Goal: Transaction & Acquisition: Purchase product/service

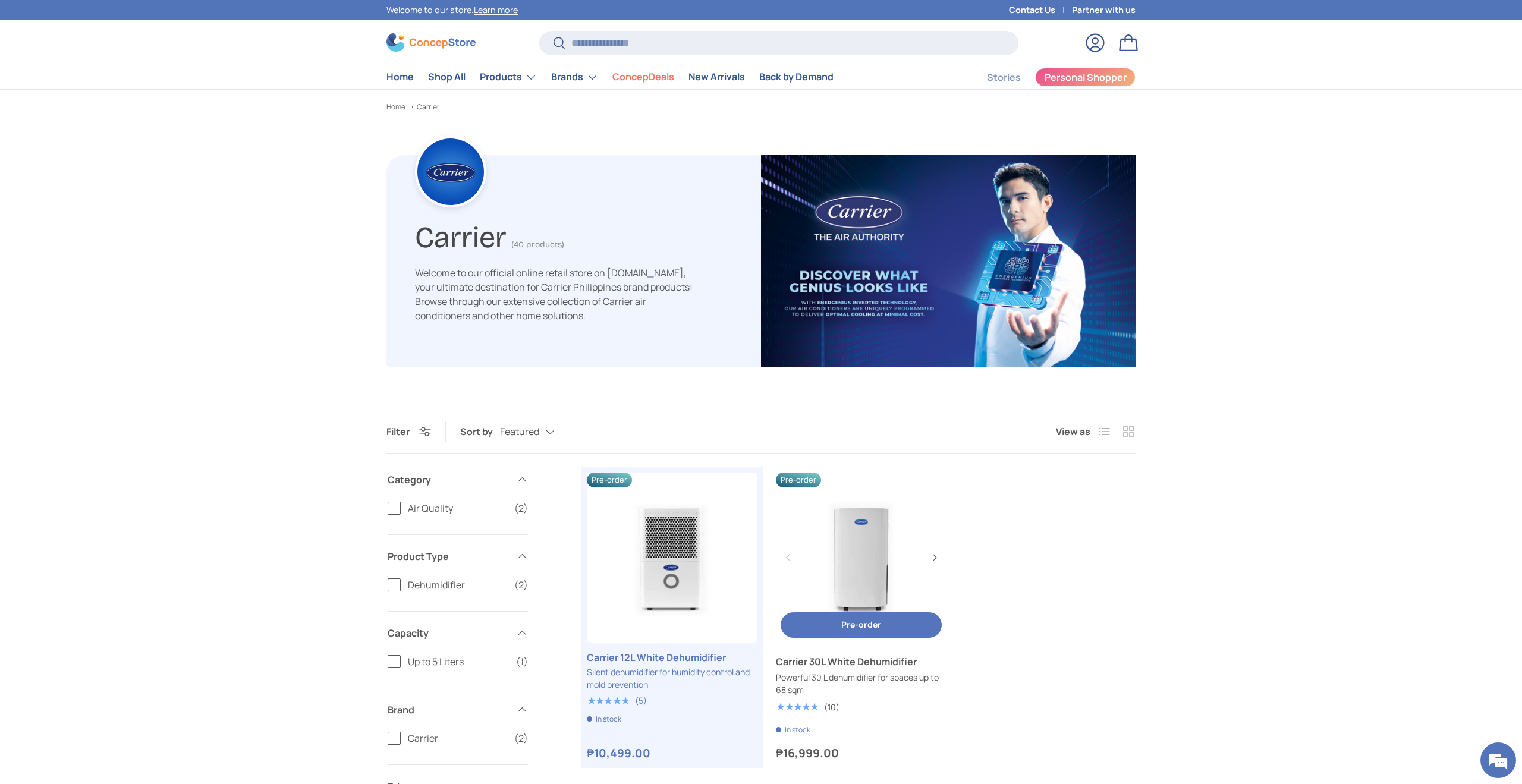
click at [838, 662] on link "Carrier 30L White Dehumidifier" at bounding box center [861, 662] width 170 height 14
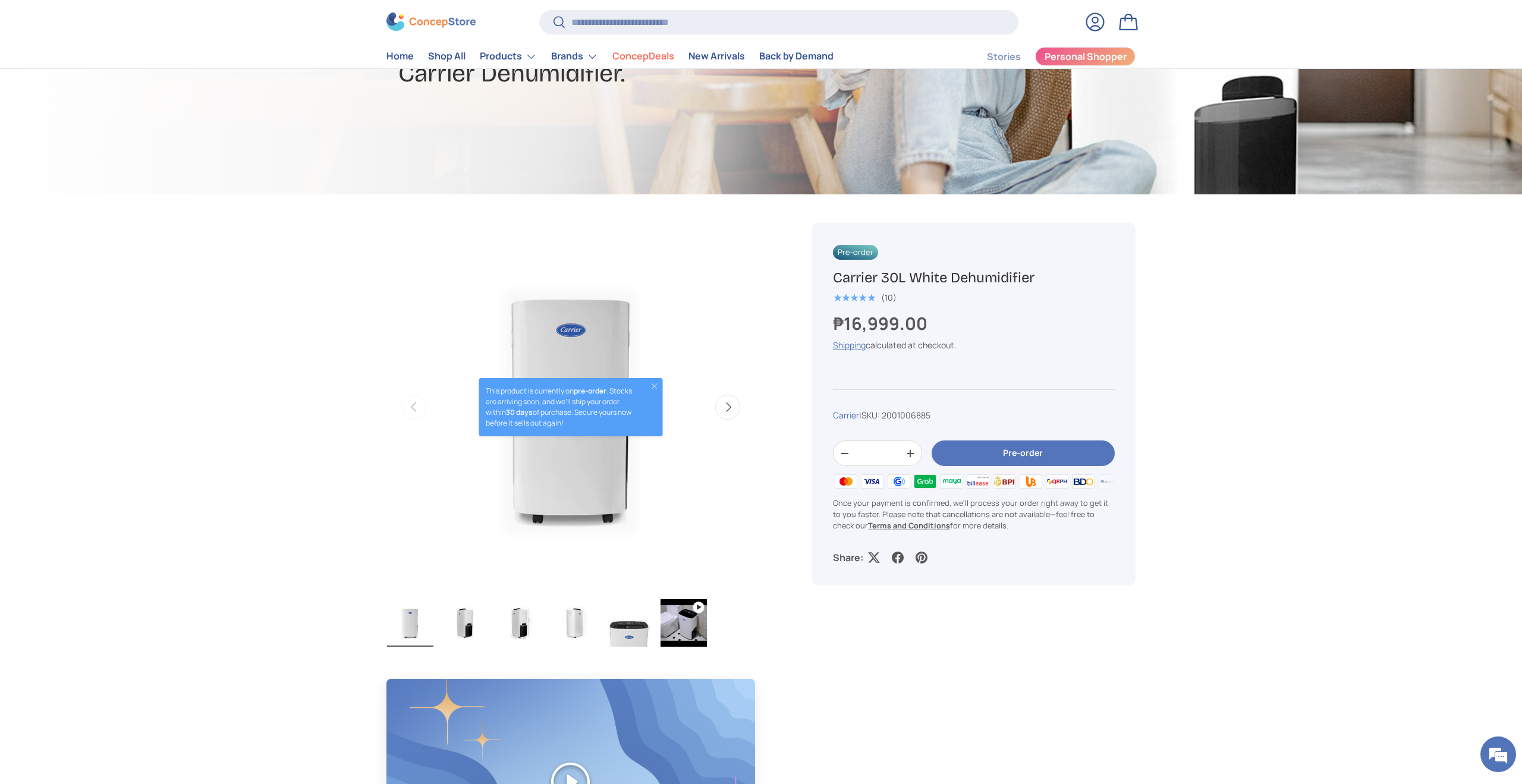
scroll to position [223, 0]
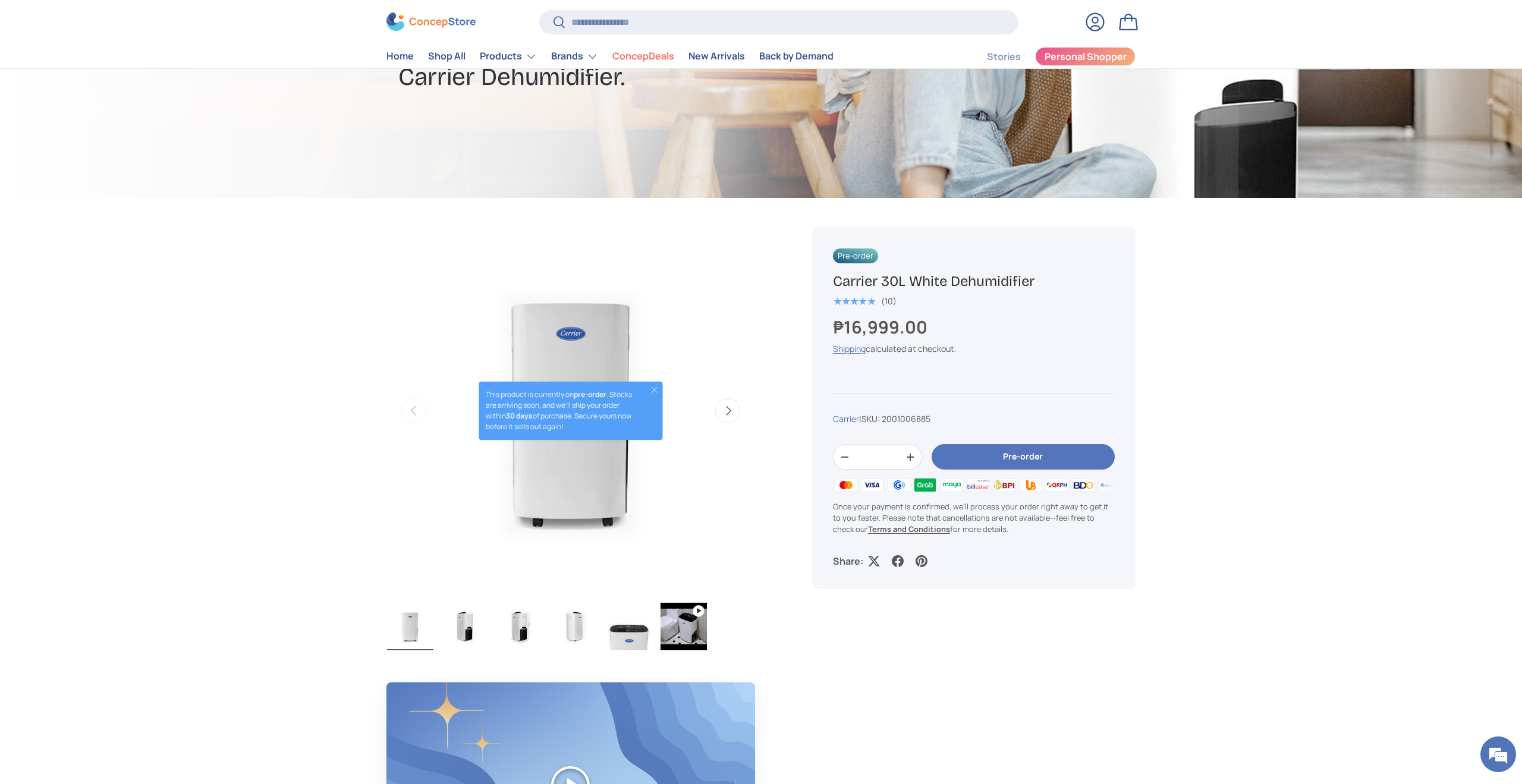
click at [468, 632] on img "Gallery Viewer" at bounding box center [465, 626] width 46 height 48
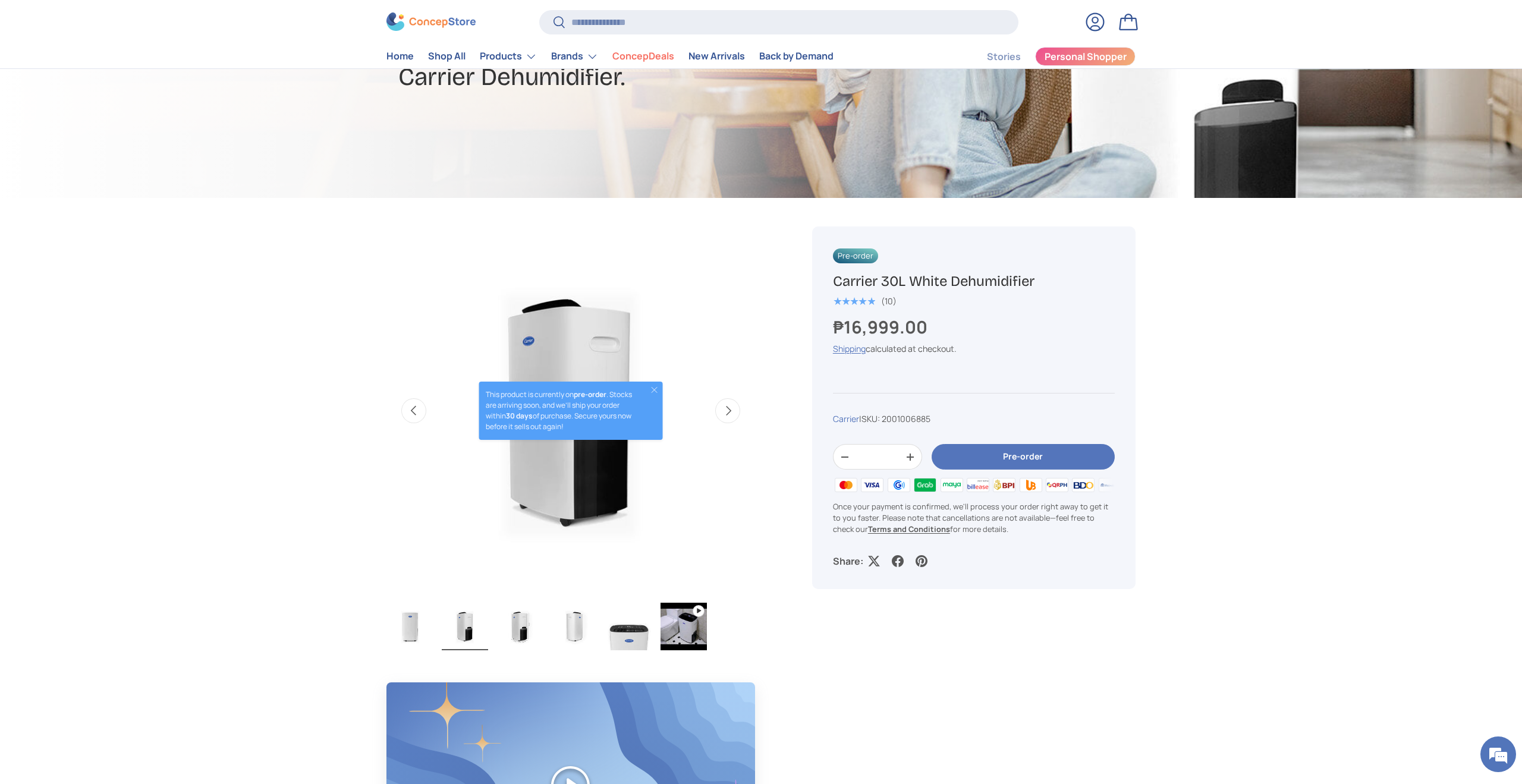
click at [529, 630] on img "Gallery Viewer" at bounding box center [520, 626] width 46 height 48
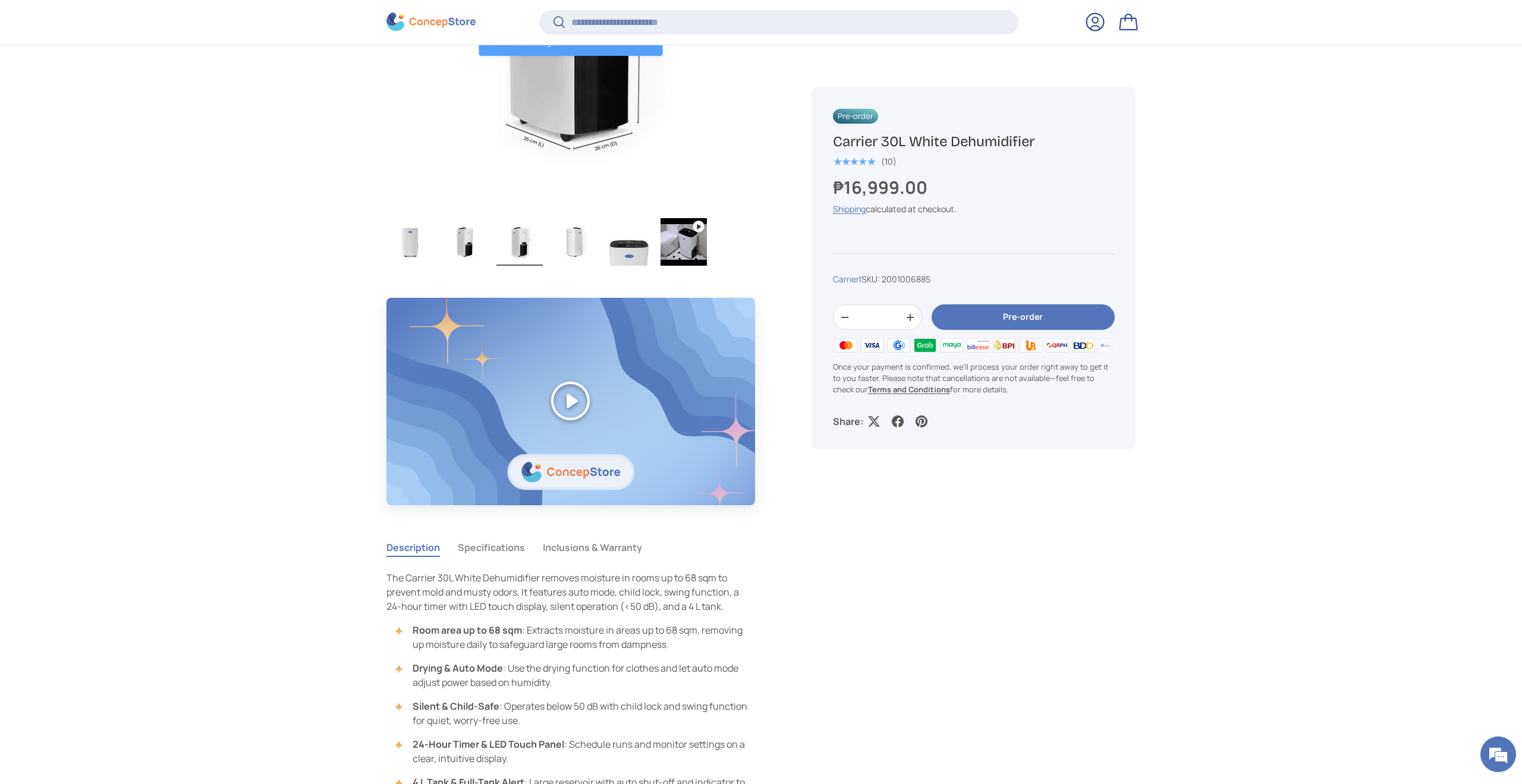
scroll to position [699, 0]
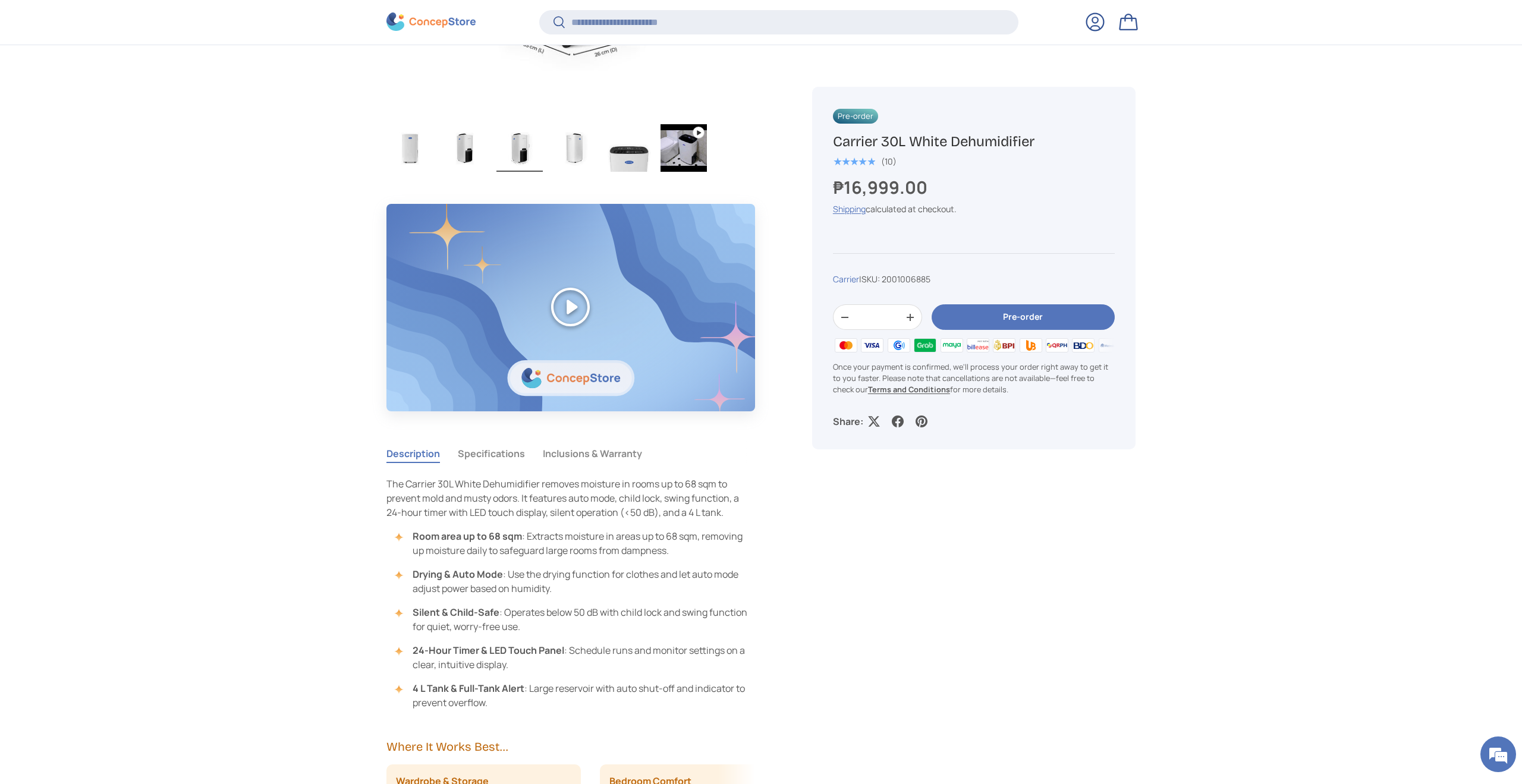
click at [504, 461] on button "Specifications" at bounding box center [491, 453] width 67 height 27
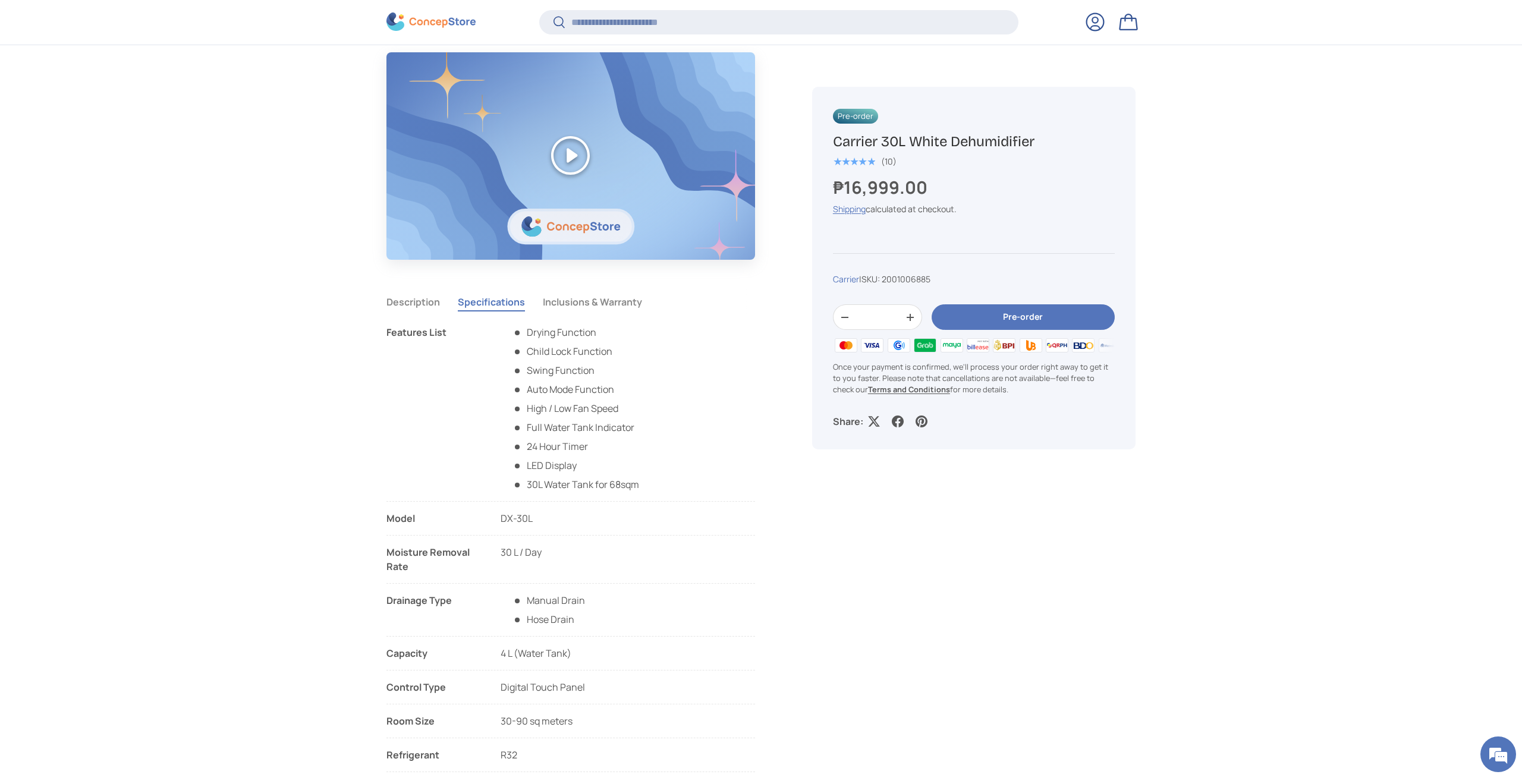
scroll to position [847, 0]
click at [538, 337] on li "Drying Function" at bounding box center [576, 336] width 127 height 14
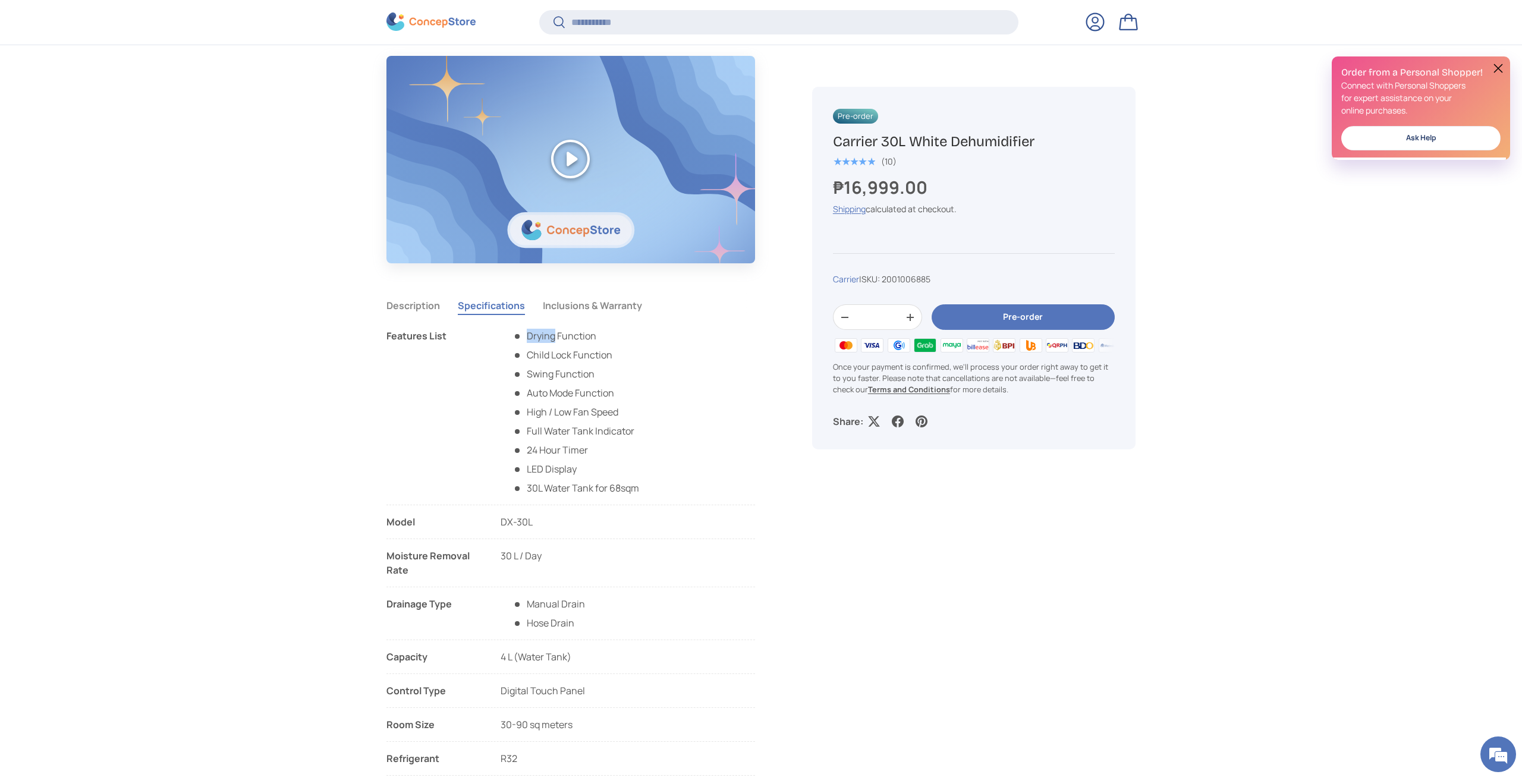
click at [538, 337] on li "Drying Function" at bounding box center [576, 336] width 127 height 14
click at [605, 431] on li "Full Water Tank Indicator" at bounding box center [576, 431] width 127 height 14
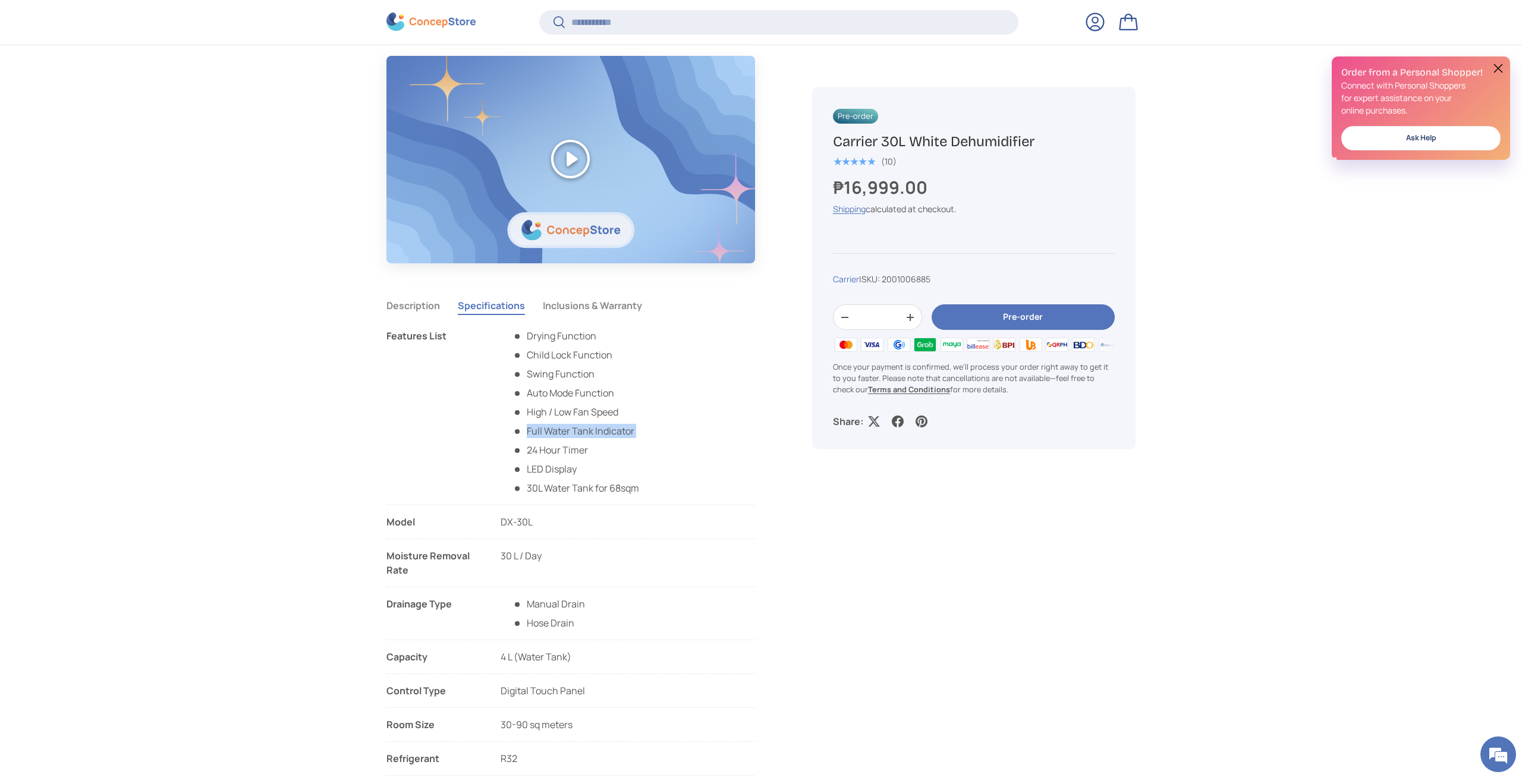
click at [605, 431] on li "Full Water Tank Indicator" at bounding box center [576, 431] width 127 height 14
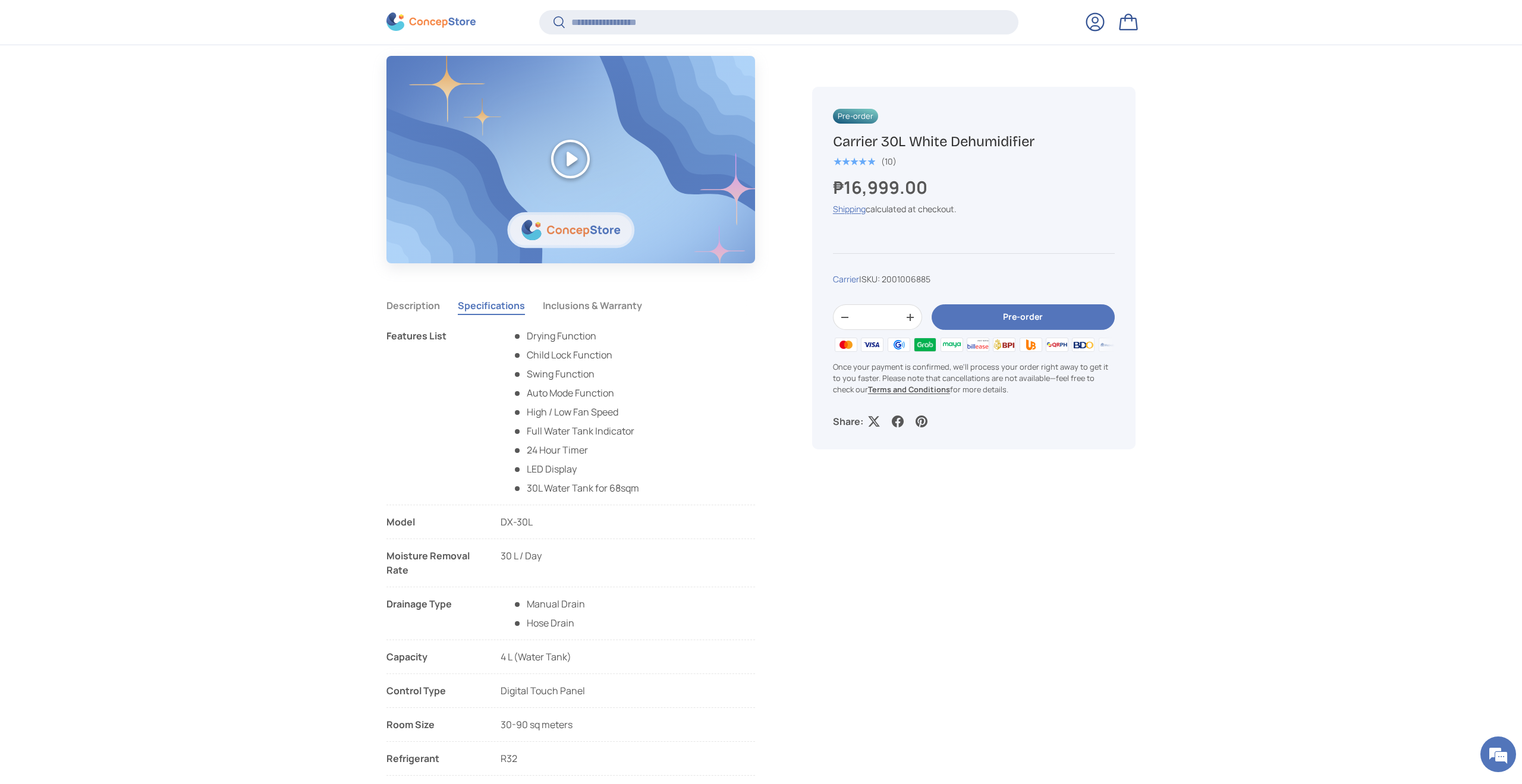
click at [608, 408] on li "High / Low Fan Speed" at bounding box center [576, 412] width 127 height 14
click at [584, 485] on li "30L Water Tank for 68sqm" at bounding box center [576, 488] width 127 height 14
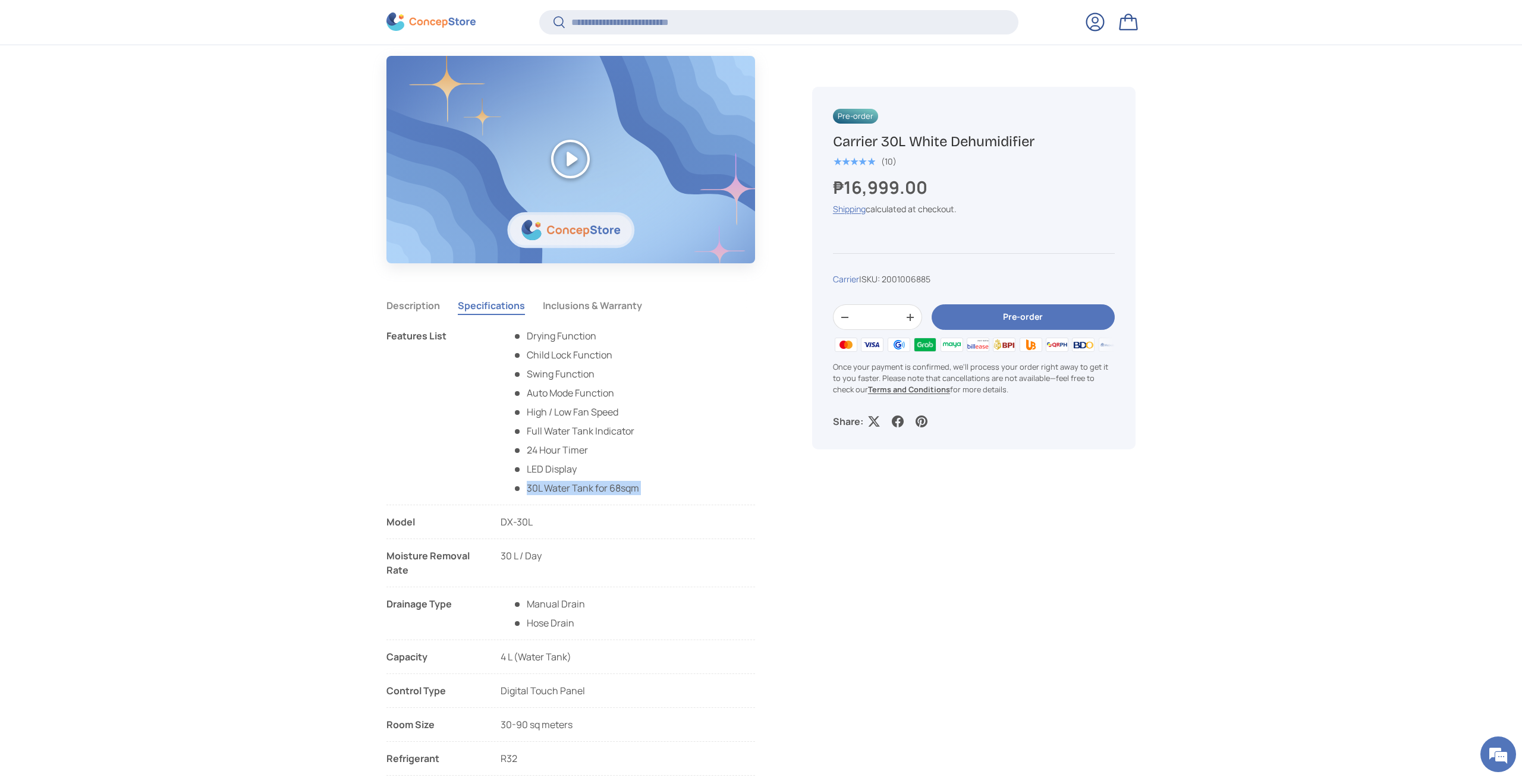
click at [584, 485] on li "30L Water Tank for 68sqm" at bounding box center [576, 488] width 127 height 14
click at [597, 493] on li "30L Water Tank for 68sqm" at bounding box center [576, 488] width 127 height 14
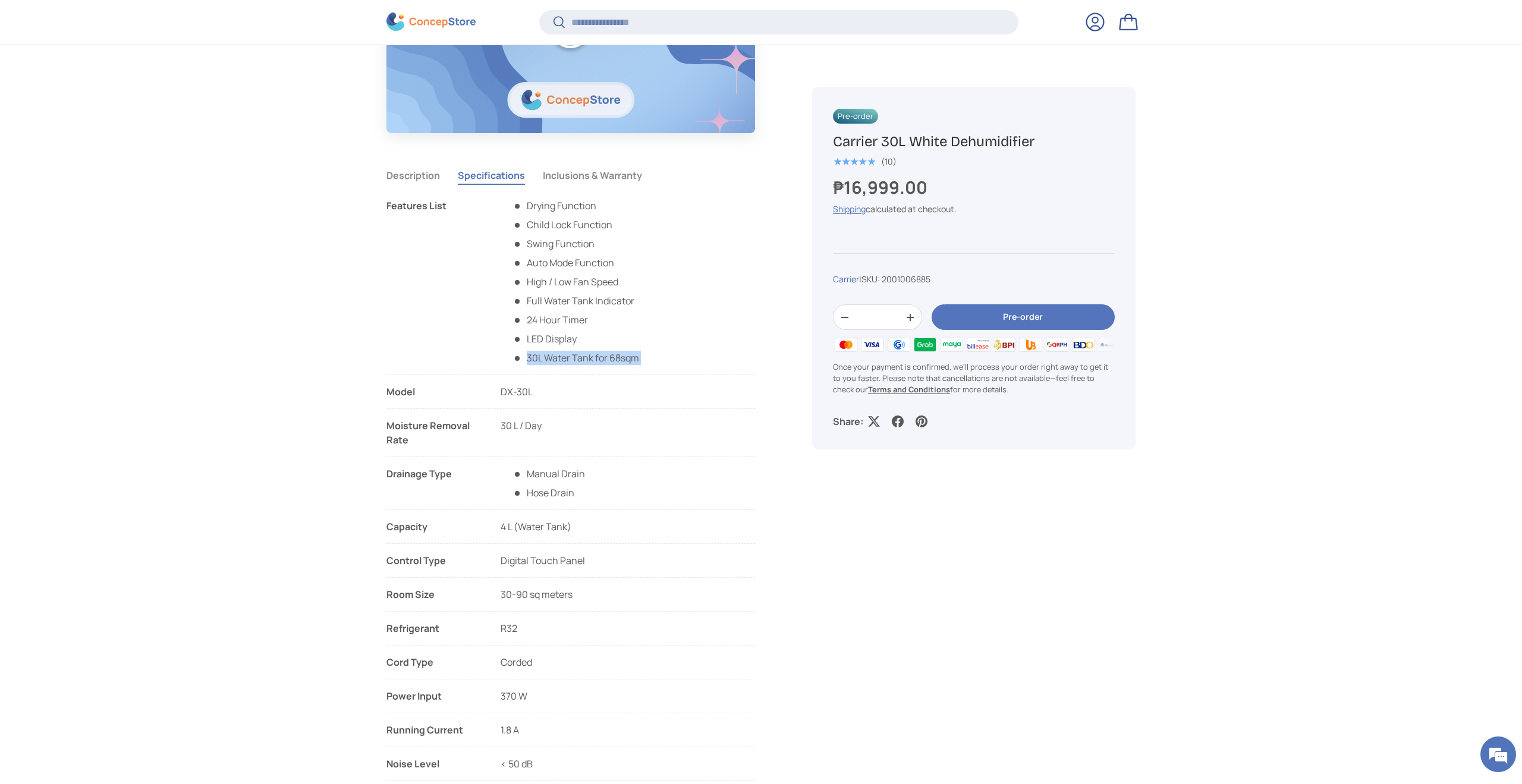
scroll to position [1140, 0]
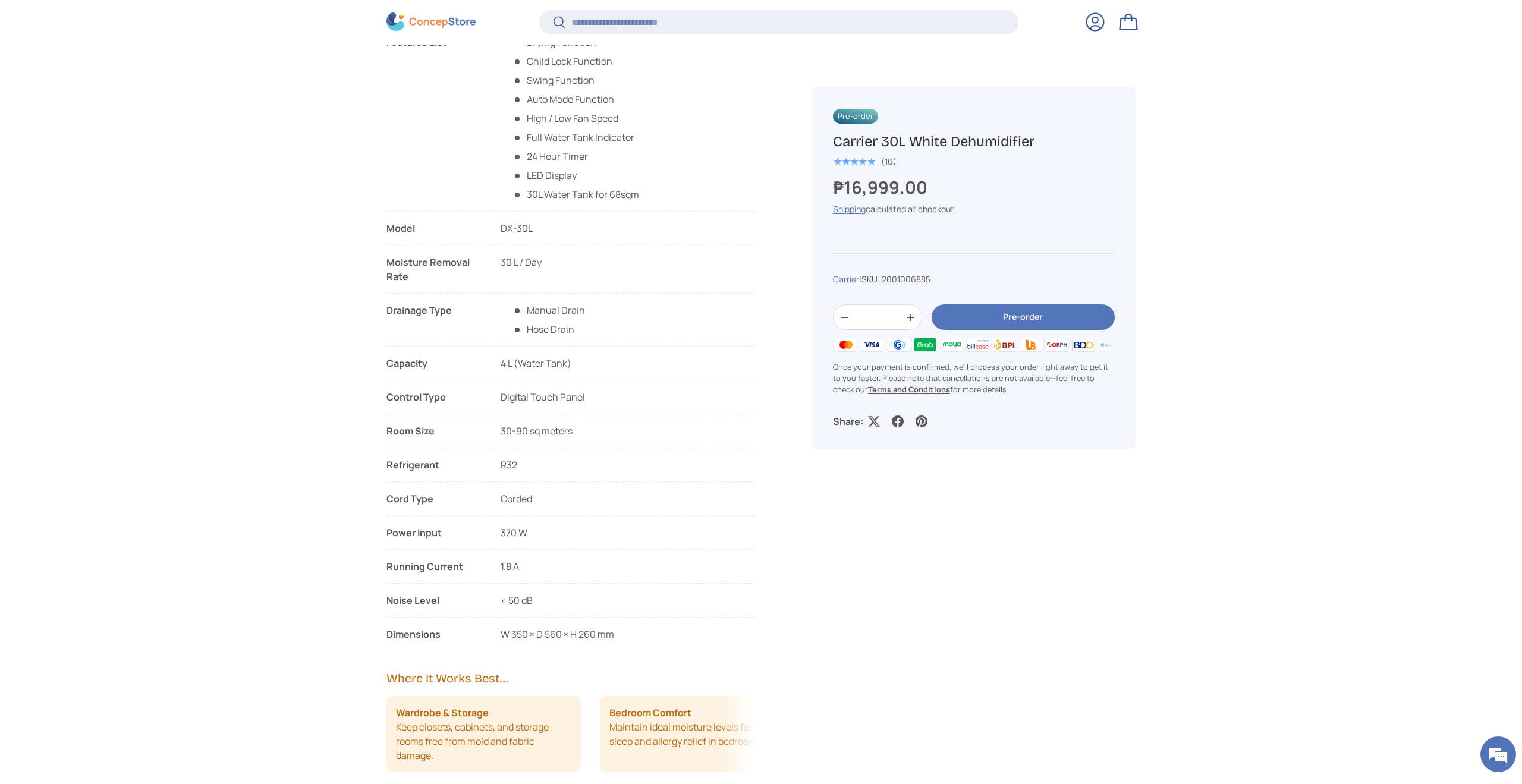
click at [515, 543] on li "Power Input 370 W" at bounding box center [571, 537] width 369 height 24
click at [515, 542] on li "Power Input 370 W" at bounding box center [571, 537] width 369 height 24
click at [532, 428] on li "Room Size 30-90 sq meters" at bounding box center [571, 436] width 369 height 24
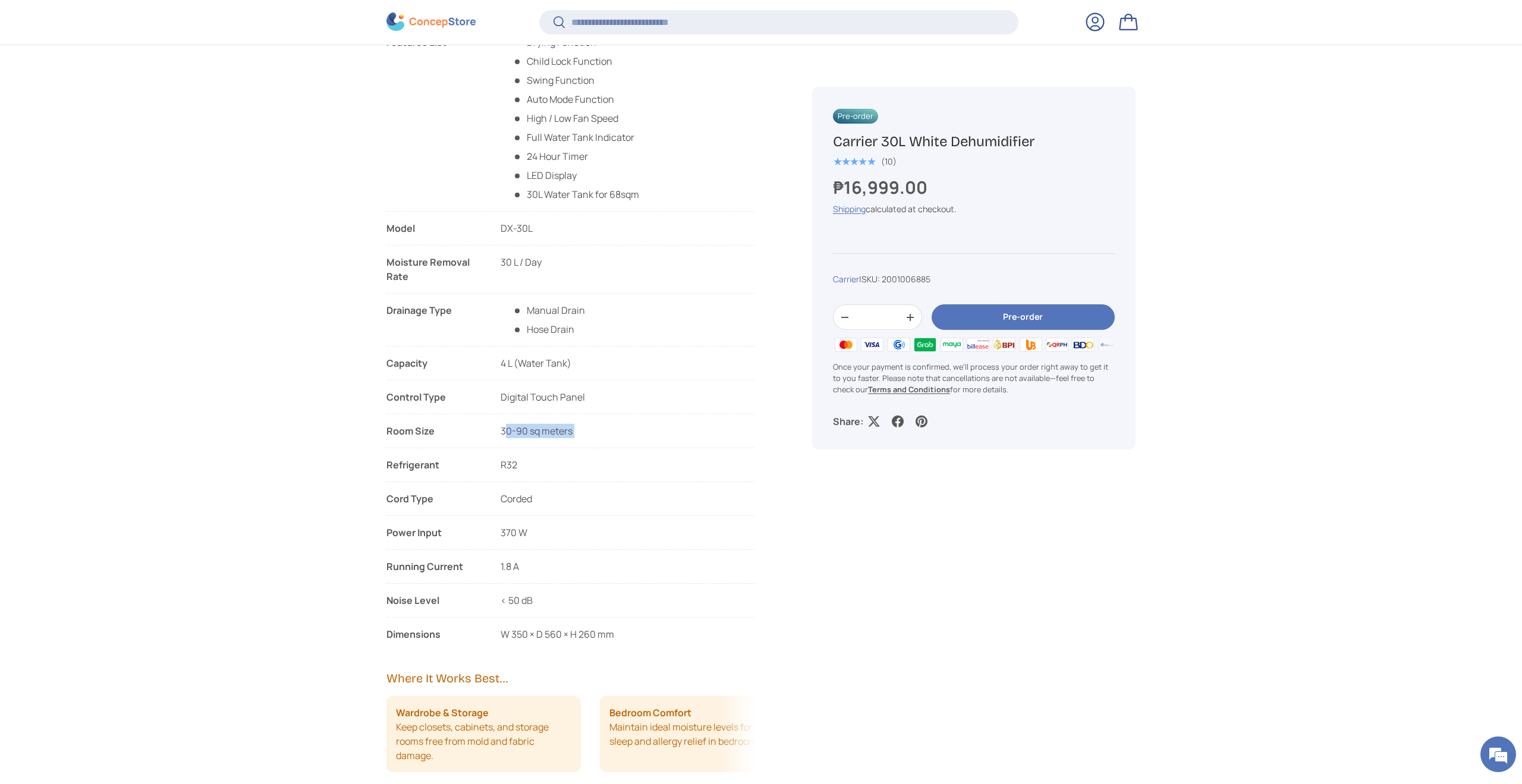
click at [532, 428] on li "Room Size 30-90 sq meters" at bounding box center [571, 436] width 369 height 24
copy li "30-90 sq meters"
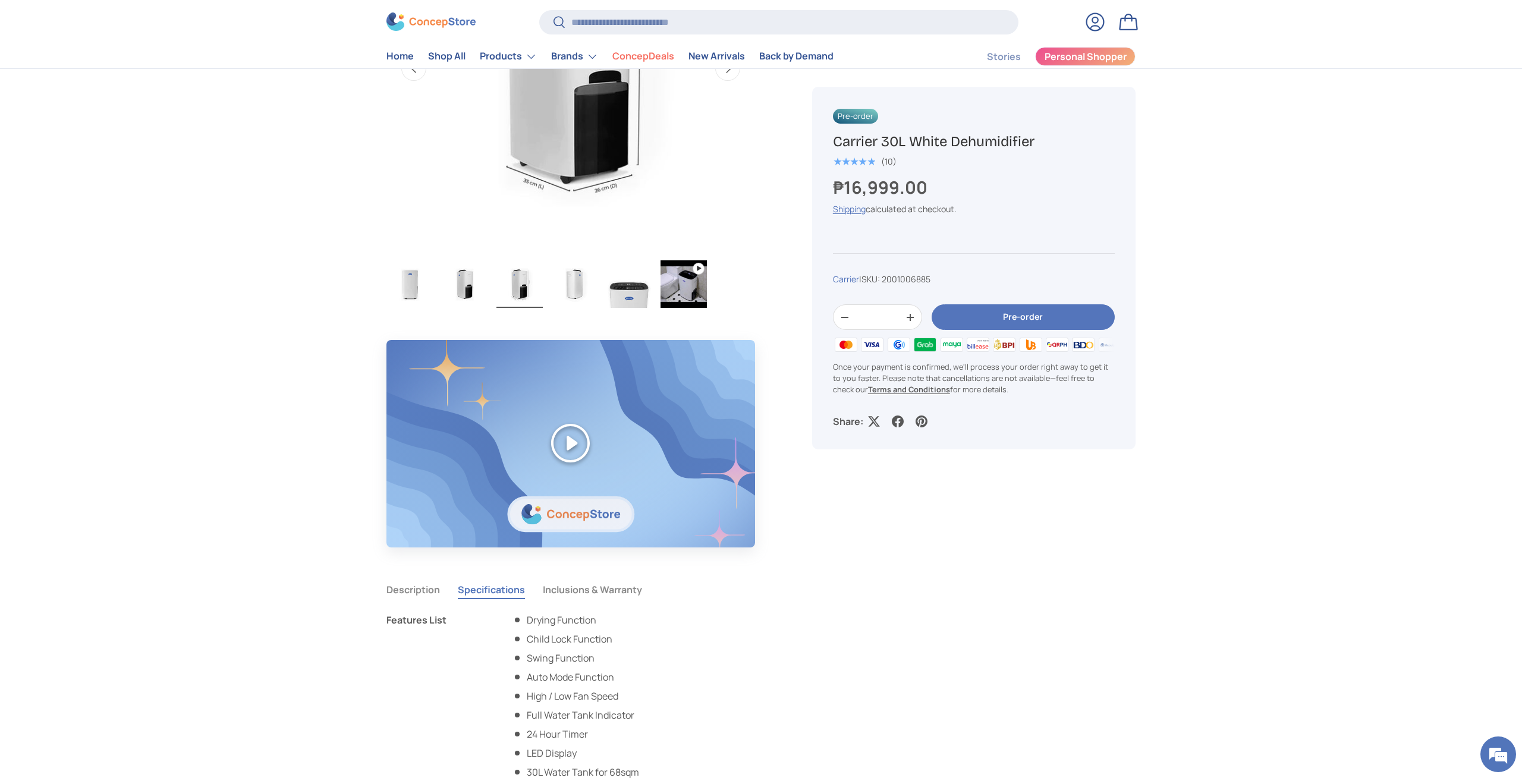
scroll to position [549, 0]
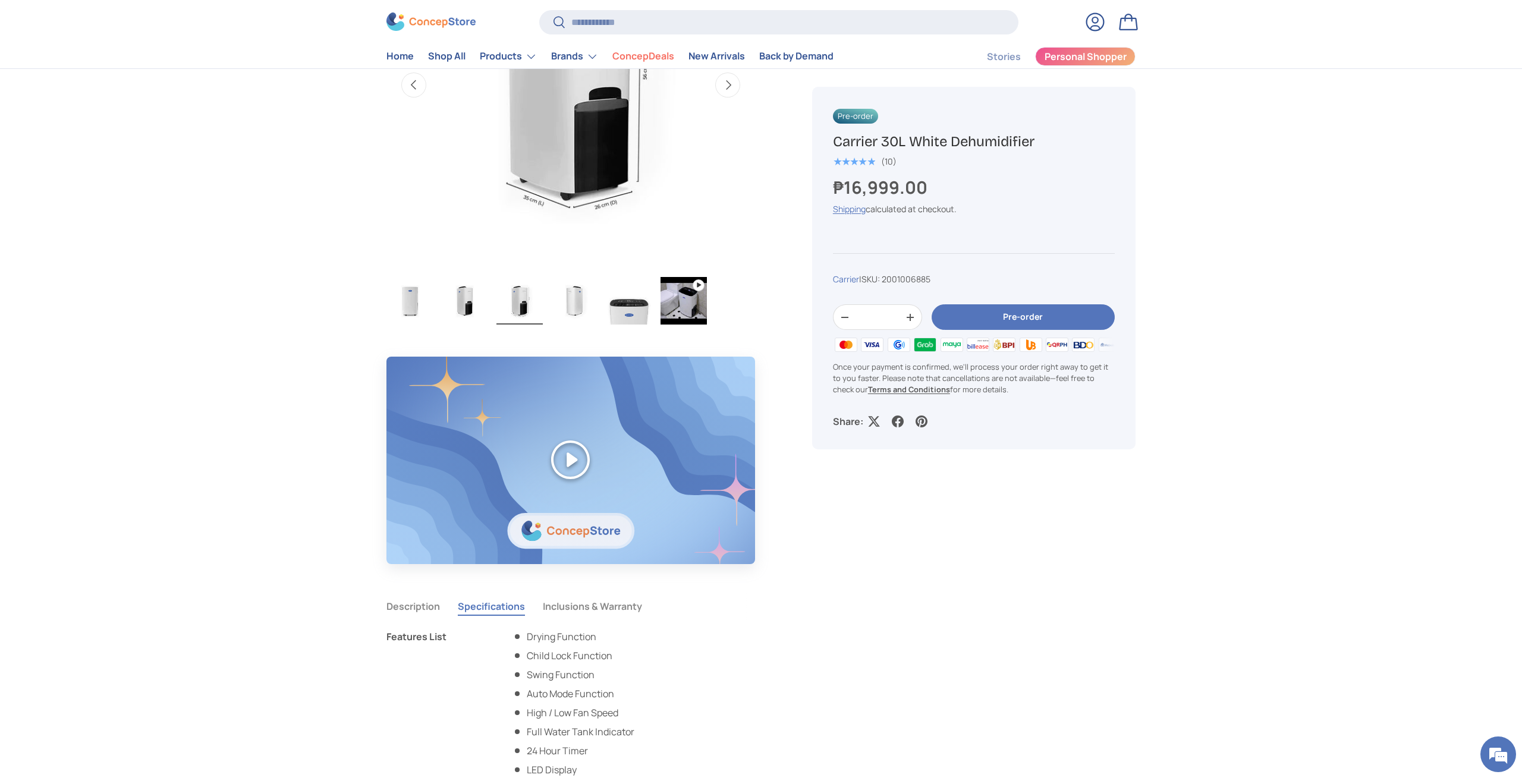
click at [636, 302] on img "Gallery Viewer" at bounding box center [629, 300] width 46 height 48
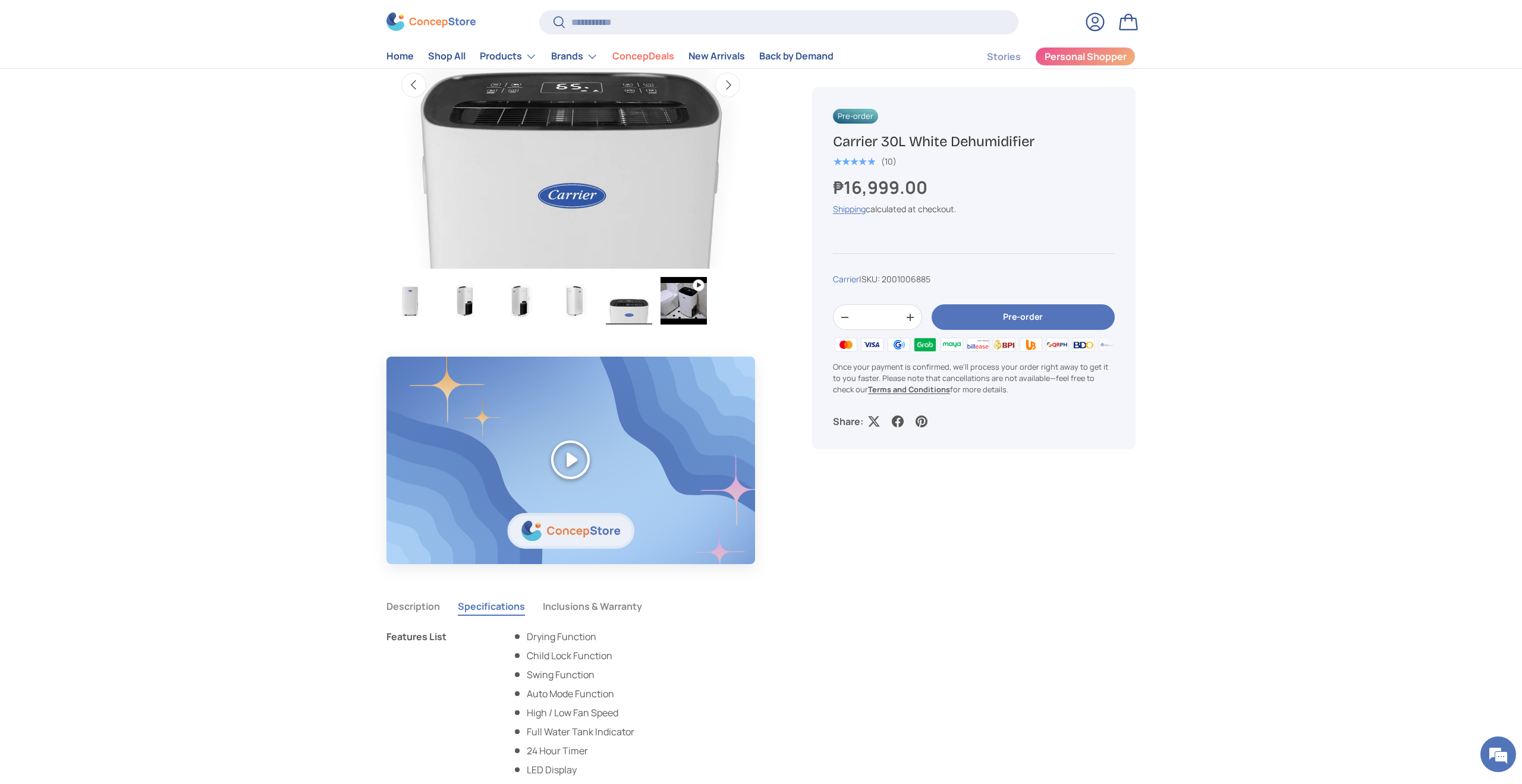
click at [689, 294] on img "Gallery Viewer" at bounding box center [683, 300] width 46 height 48
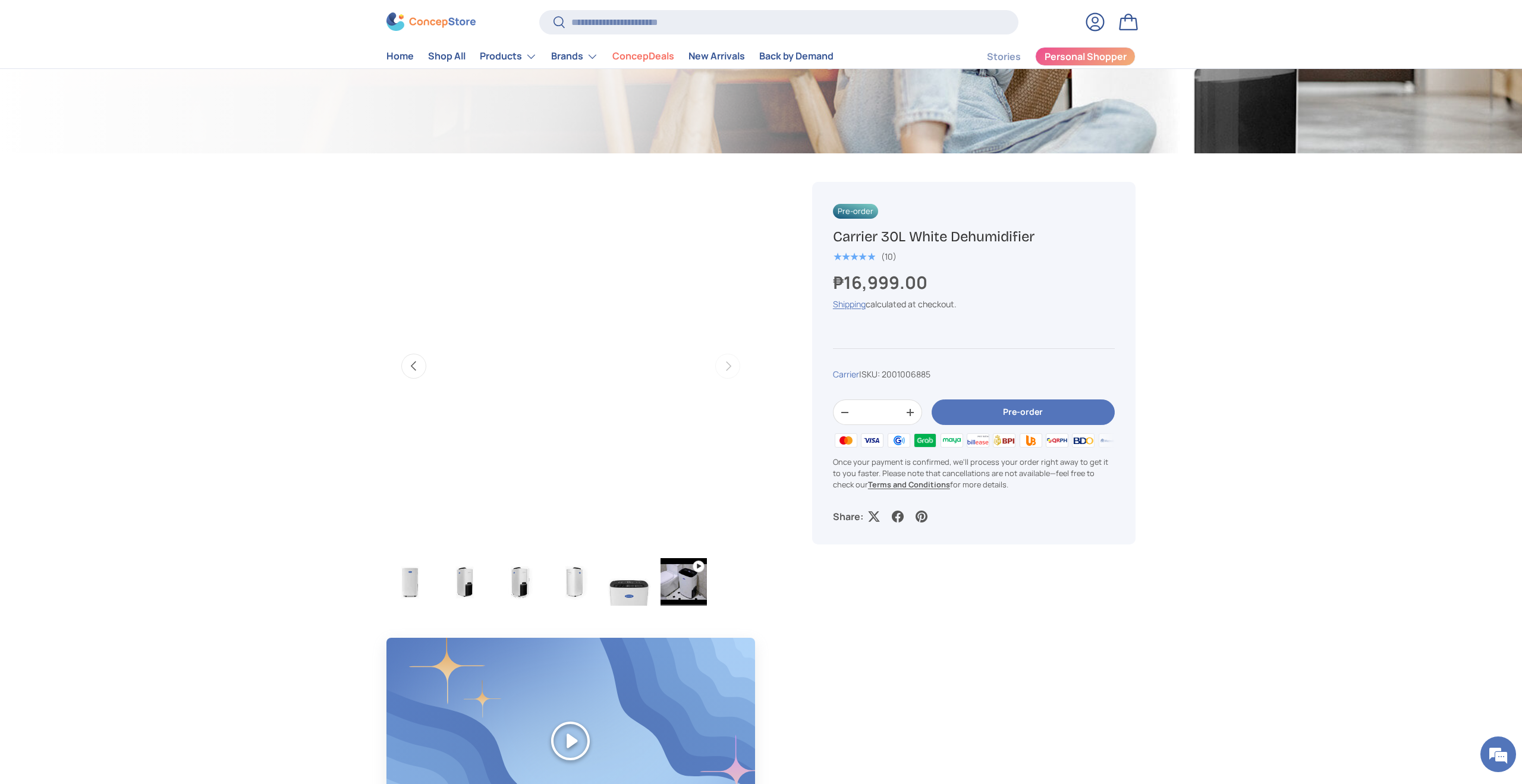
scroll to position [218, 0]
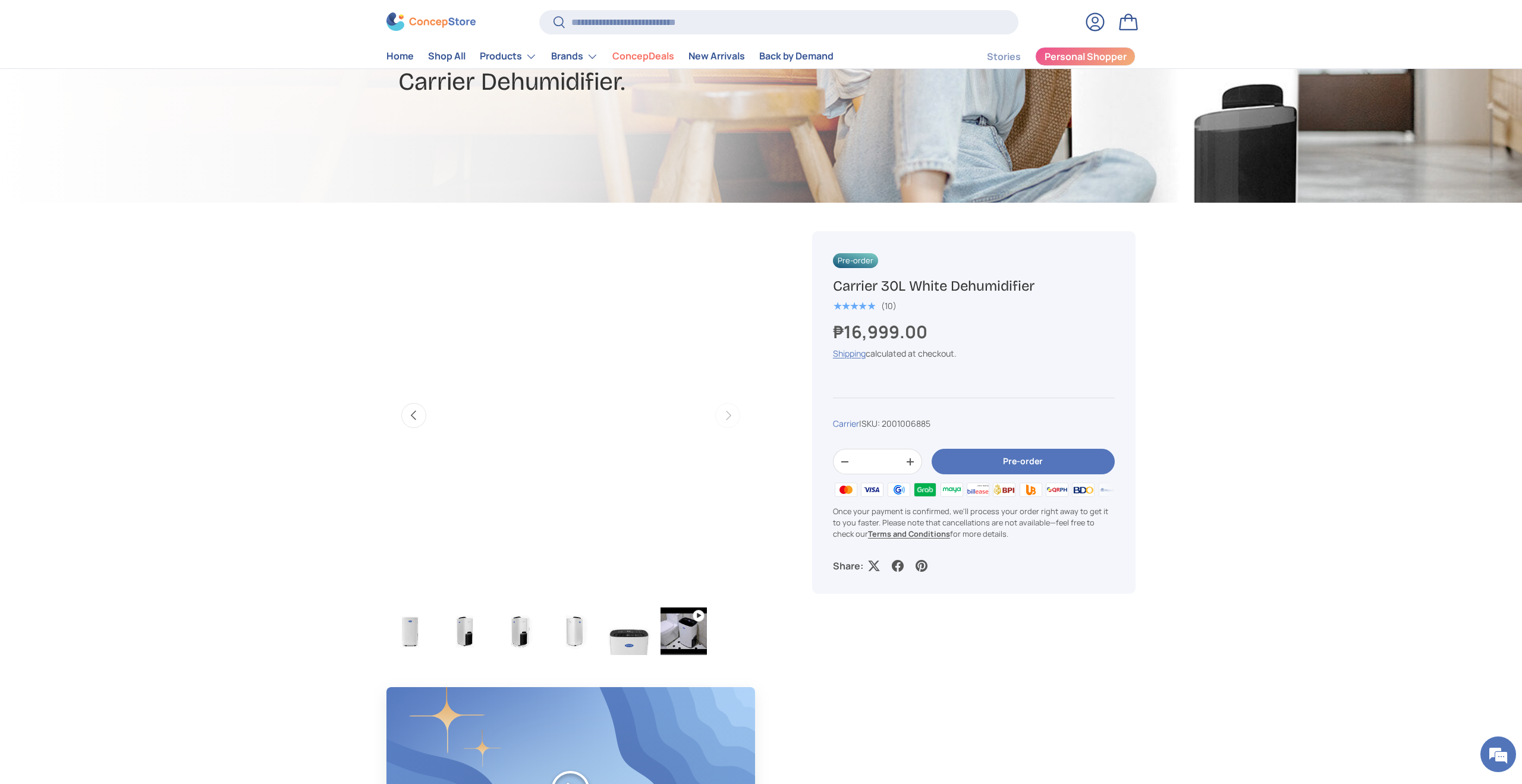
drag, startPoint x: 829, startPoint y: 283, endPoint x: 1039, endPoint y: 285, distance: 210.0
click at [1039, 285] on div "Pre-order Carrier 30L White Dehumidifier ★★★★★ (10) ₱16,999.00 Unit price / Una…" at bounding box center [974, 413] width 323 height 363
copy h1 "Carrier 30L White Dehumidifier"
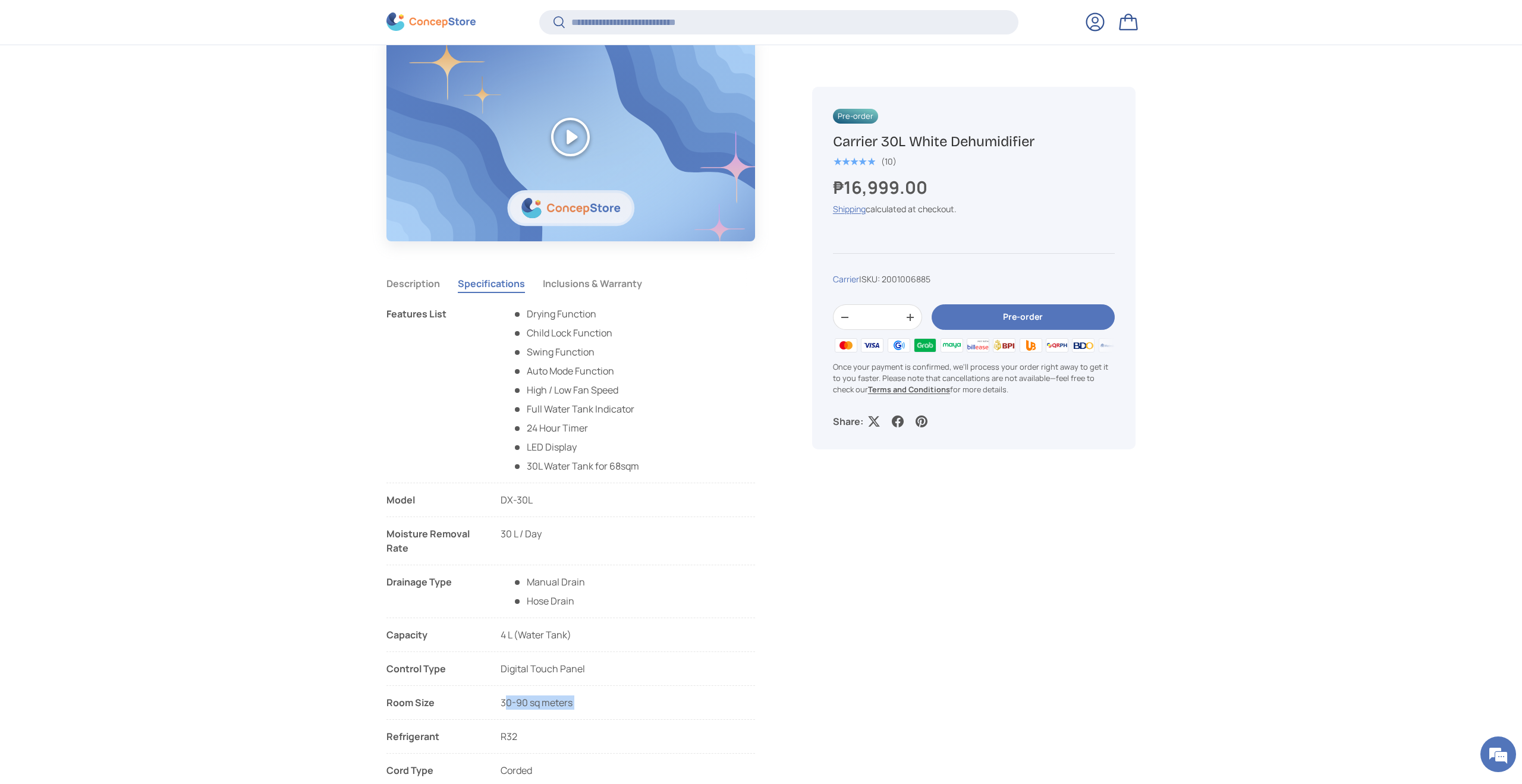
scroll to position [1084, 0]
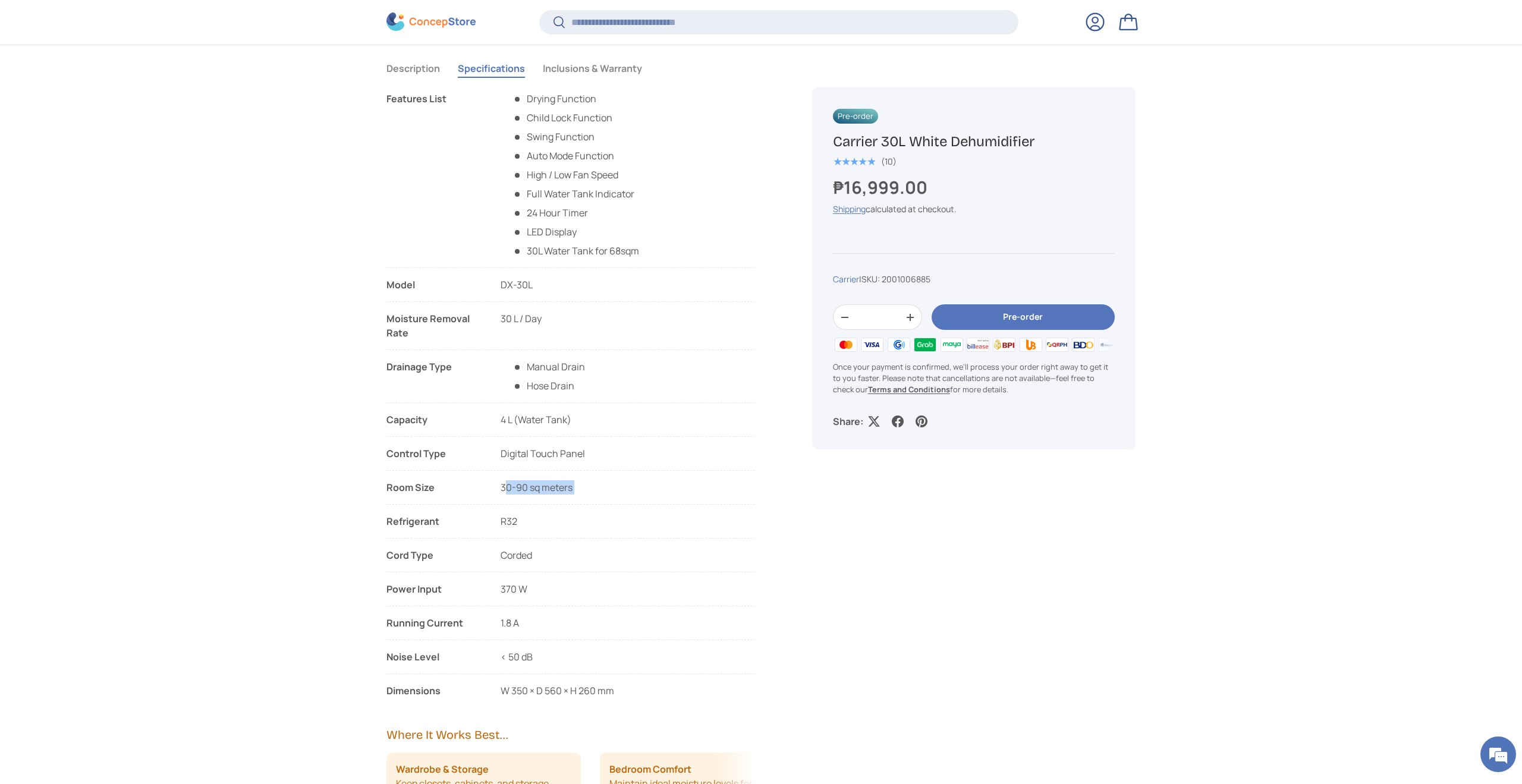
click at [535, 388] on span "Hose Drain" at bounding box center [543, 386] width 62 height 13
click at [555, 388] on span "Hose Drain" at bounding box center [543, 386] width 62 height 13
click at [556, 388] on span "Hose Drain" at bounding box center [543, 386] width 62 height 13
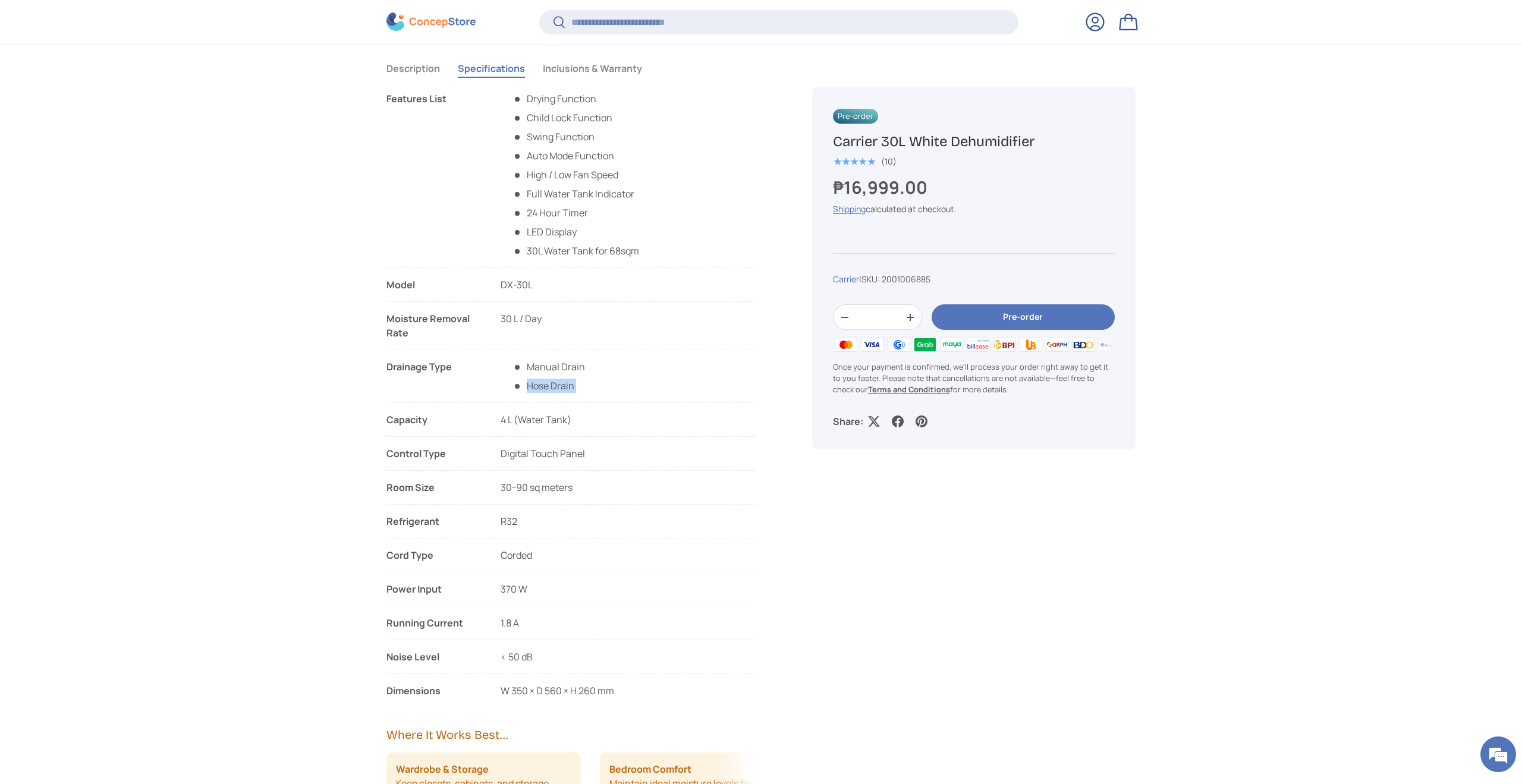
click at [556, 388] on span "Hose Drain" at bounding box center [543, 386] width 62 height 13
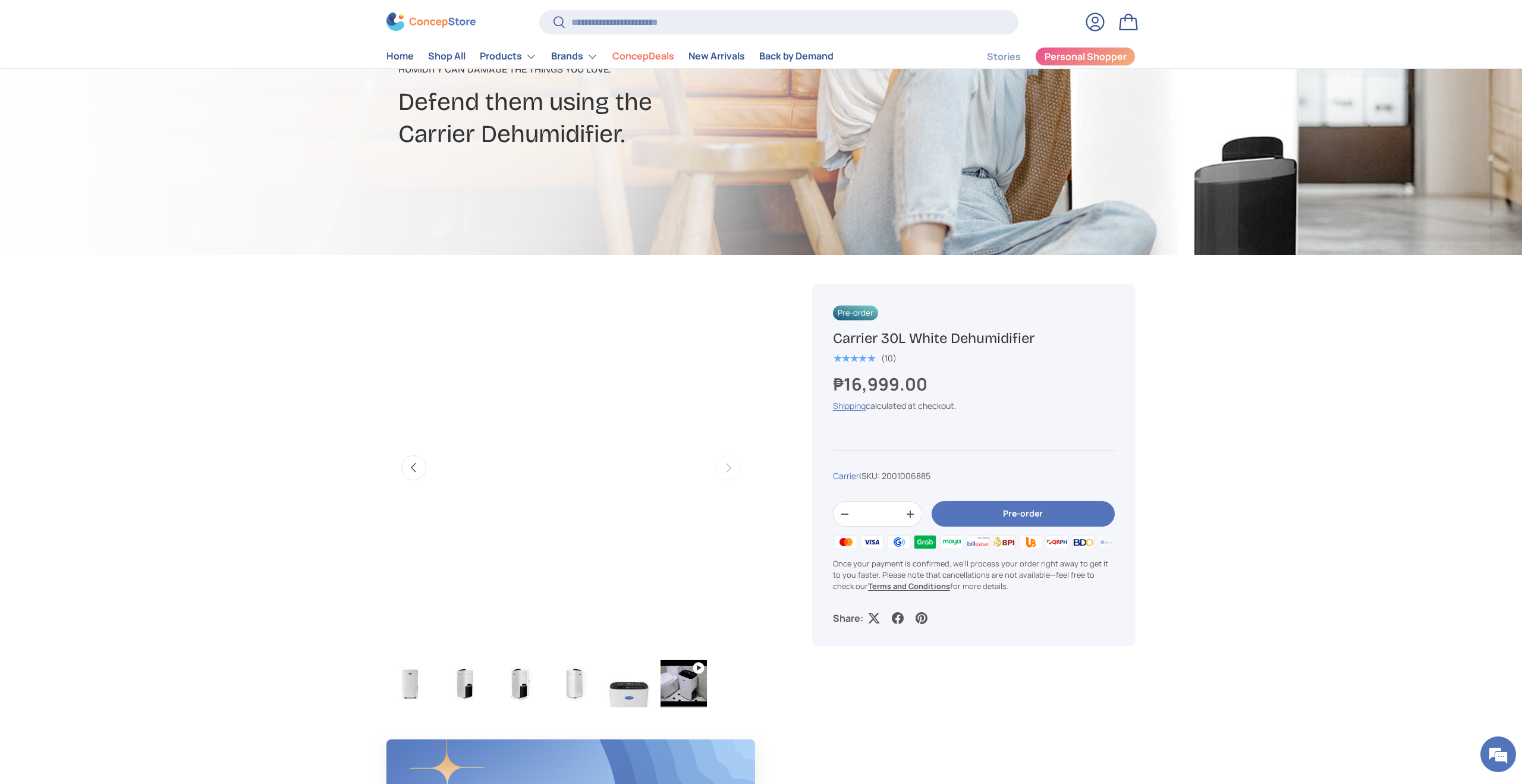
scroll to position [163, 0]
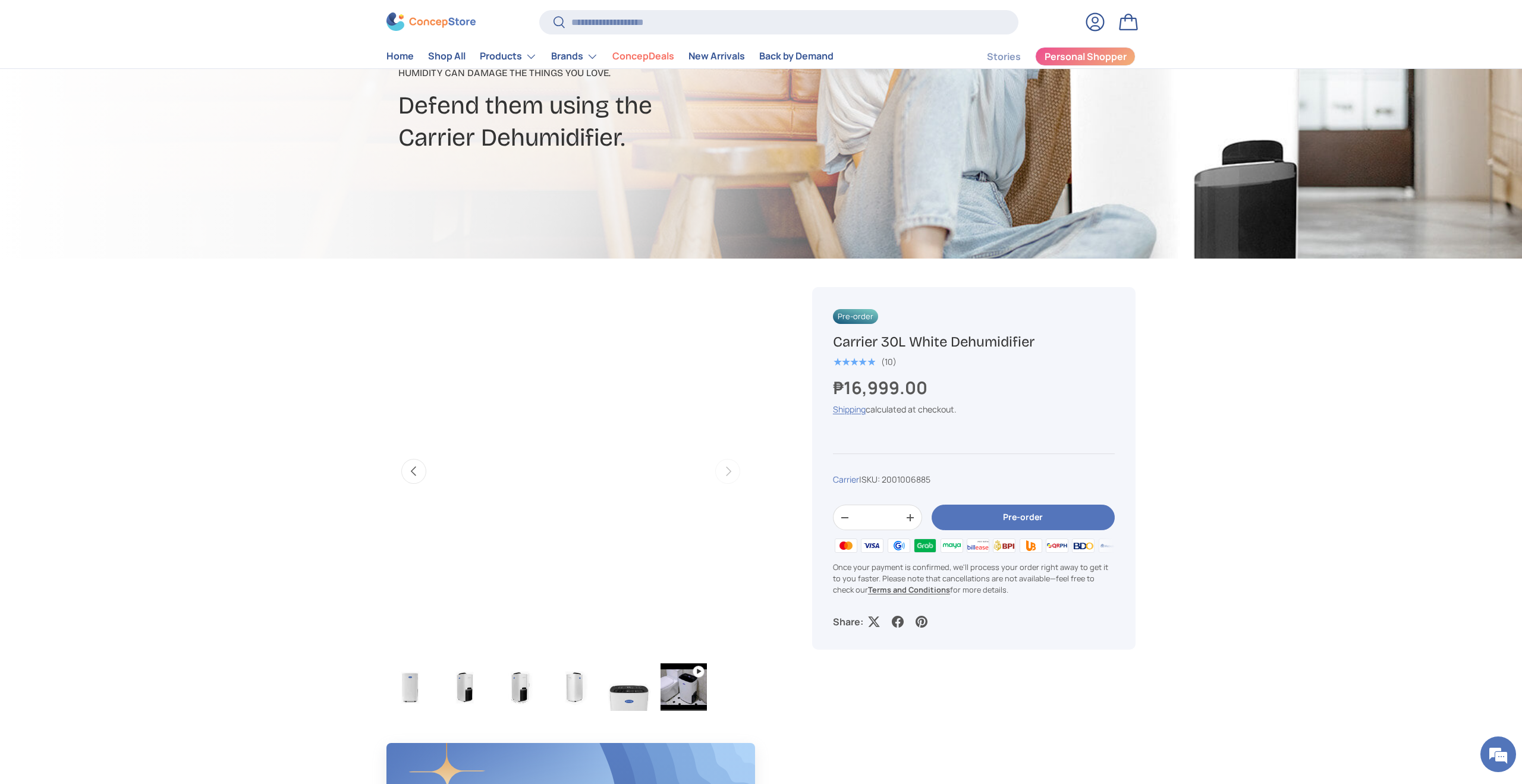
click at [908, 475] on span "2001006885" at bounding box center [906, 480] width 48 height 11
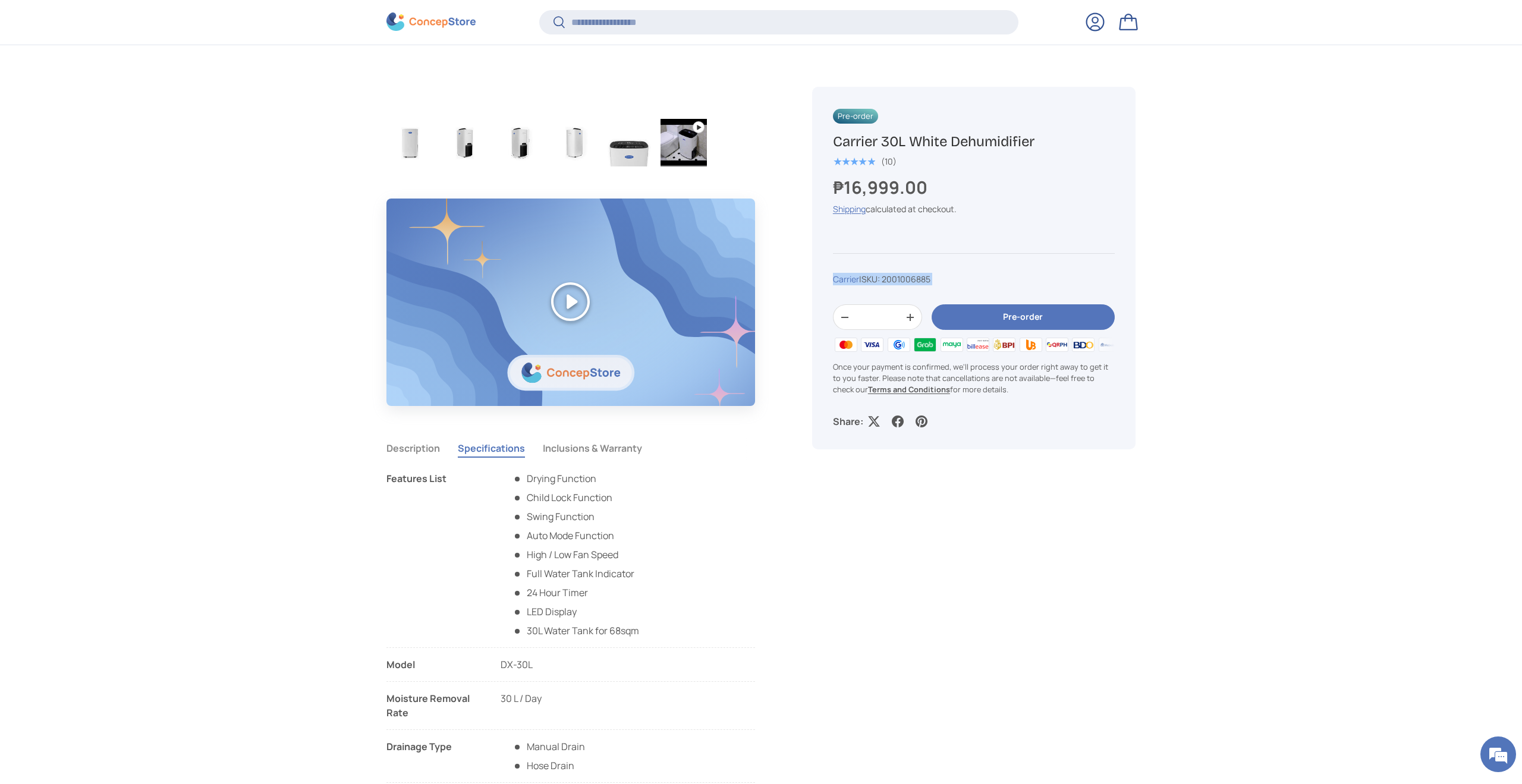
scroll to position [741, 0]
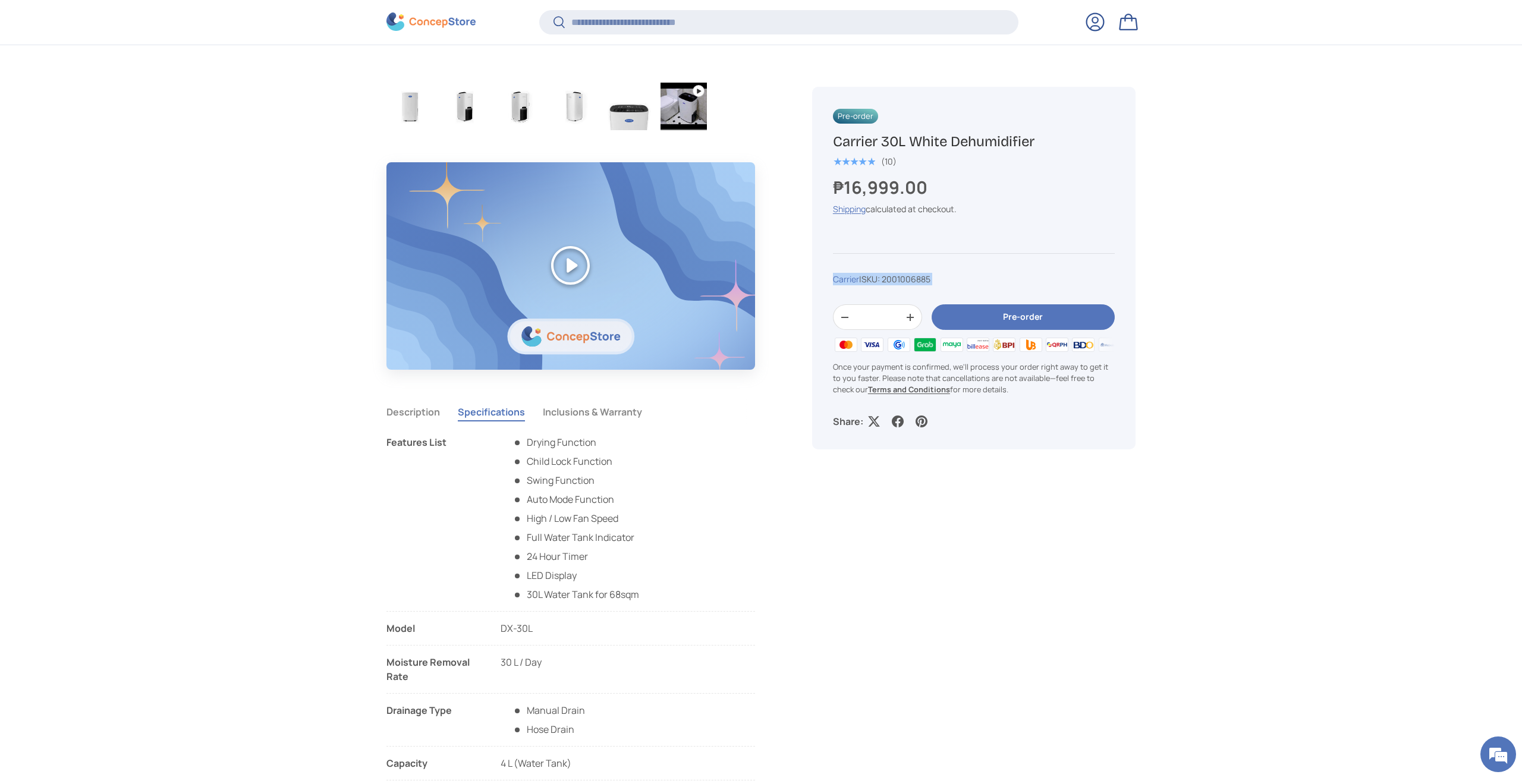
click at [428, 415] on button "Description" at bounding box center [413, 412] width 53 height 27
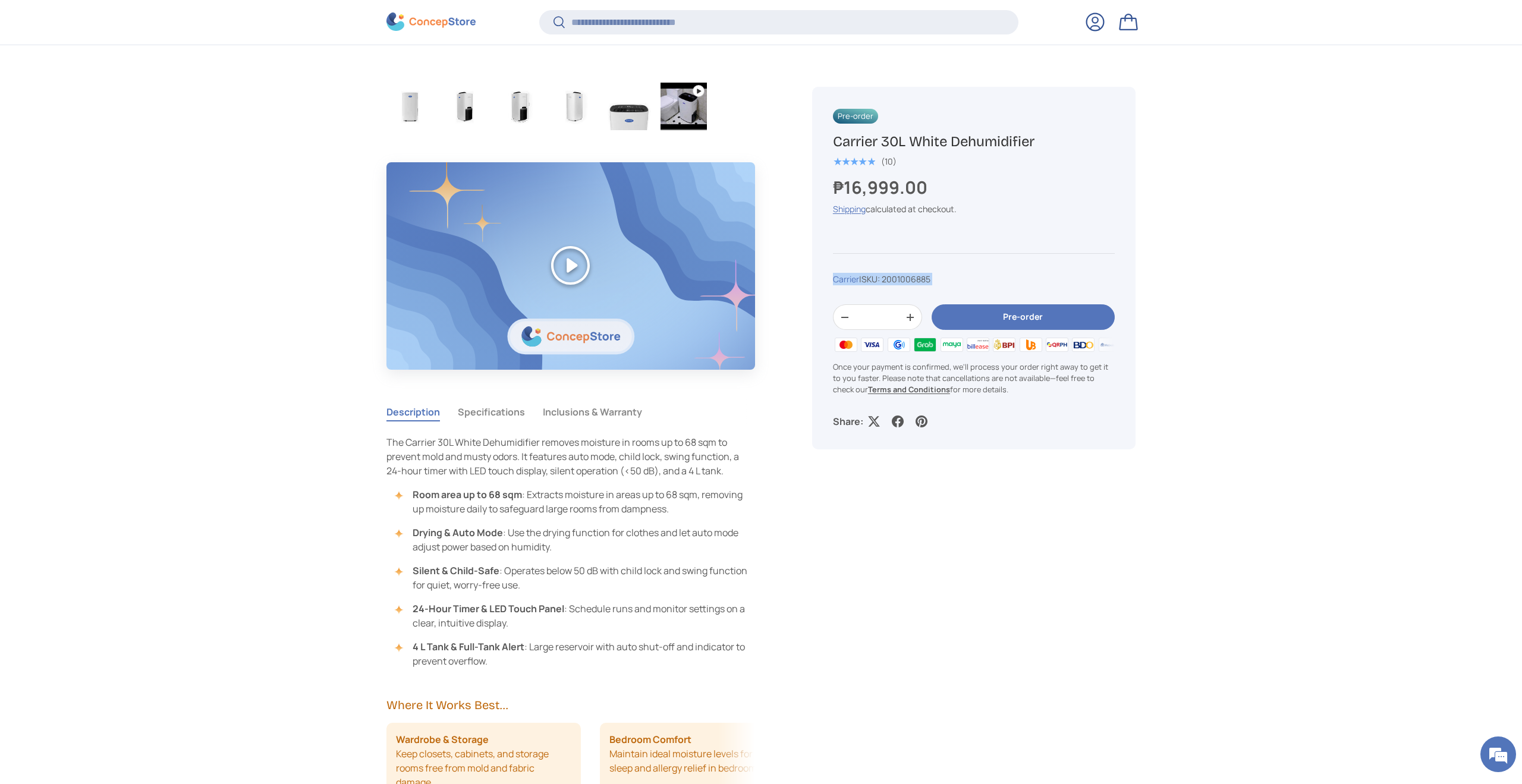
click at [469, 416] on button "Specifications" at bounding box center [491, 412] width 67 height 27
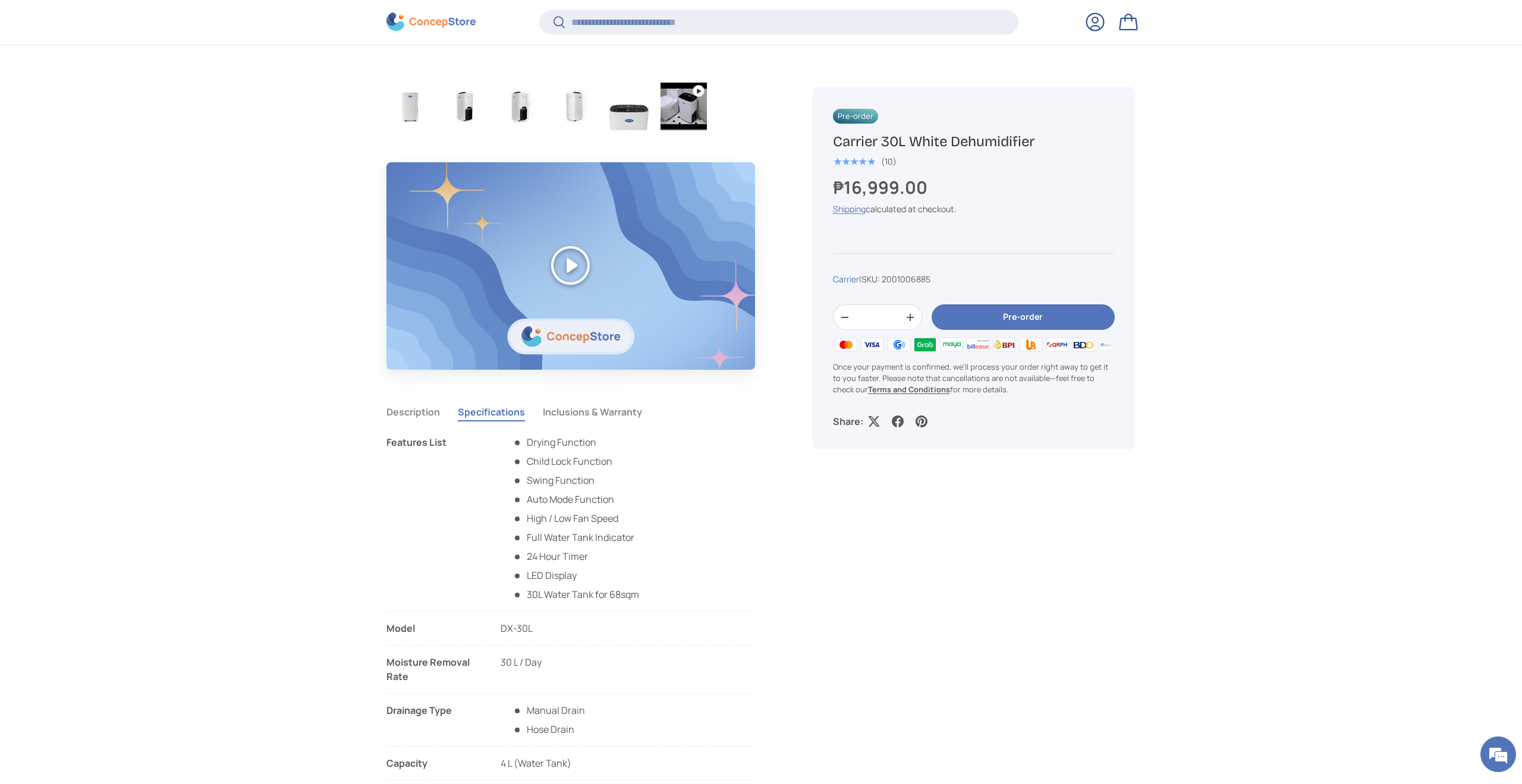
click at [529, 637] on li "Model DX-30L" at bounding box center [571, 633] width 369 height 24
click at [520, 629] on span "DX-30L" at bounding box center [516, 628] width 32 height 13
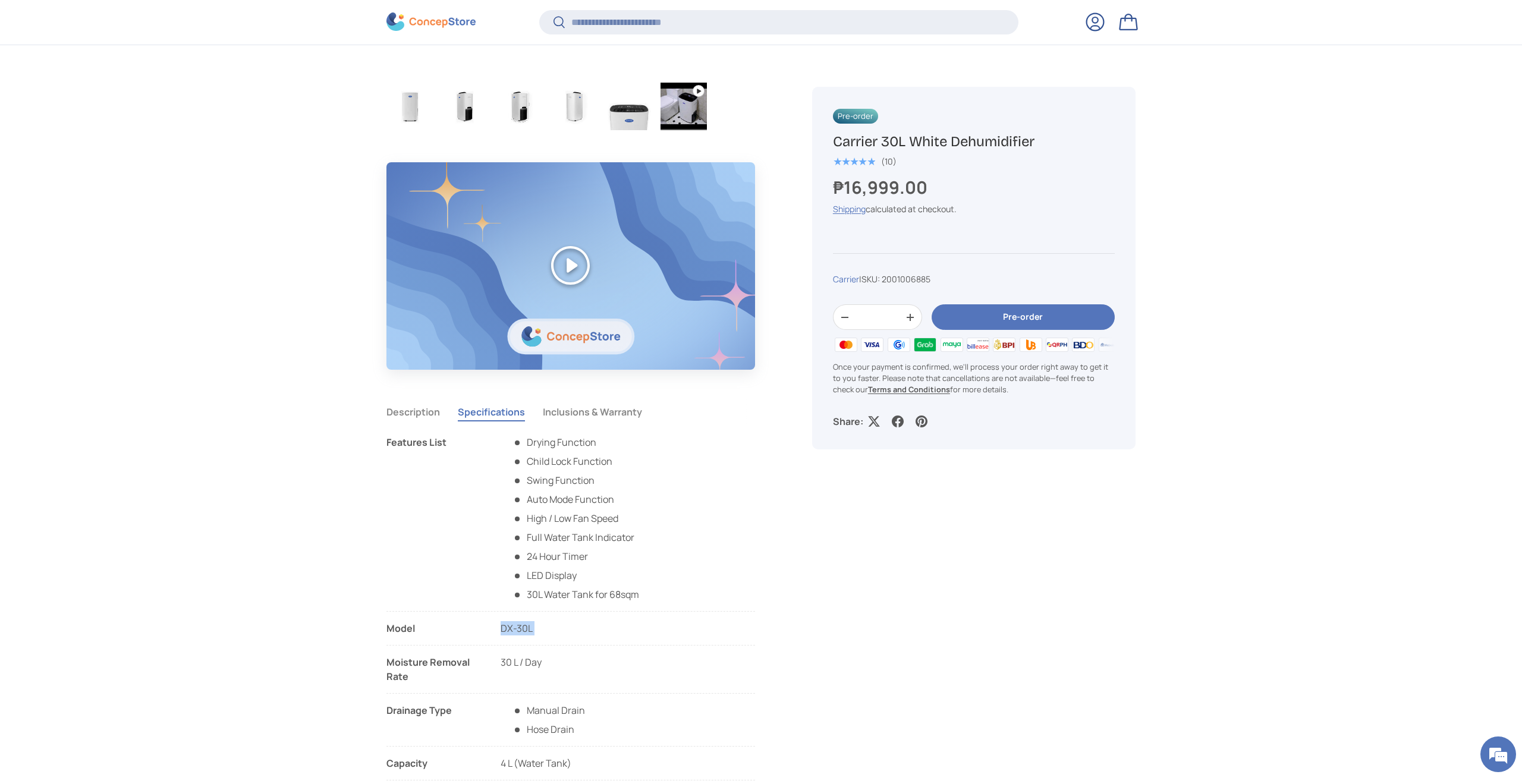
copy li "DX-30L"
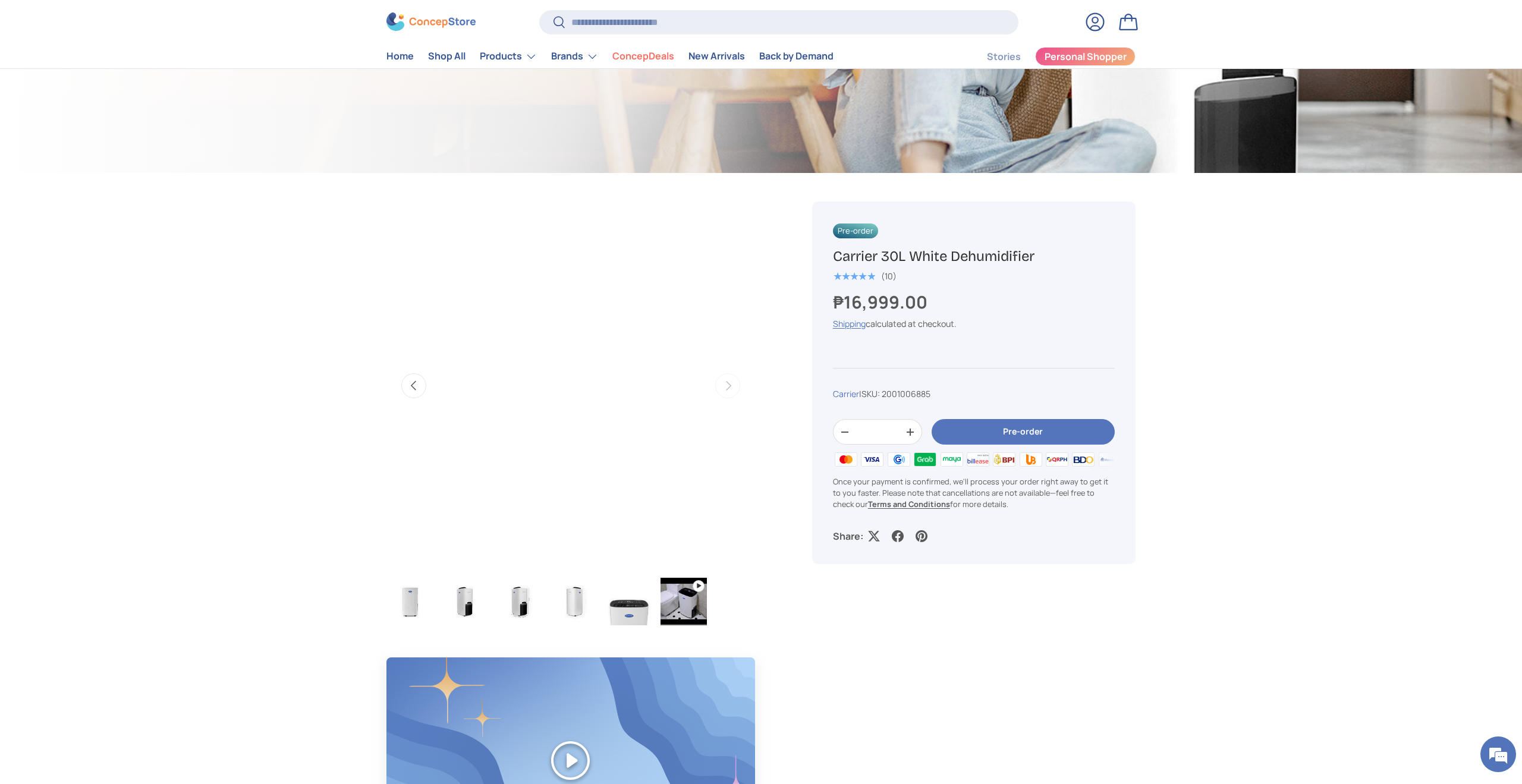
scroll to position [0, 0]
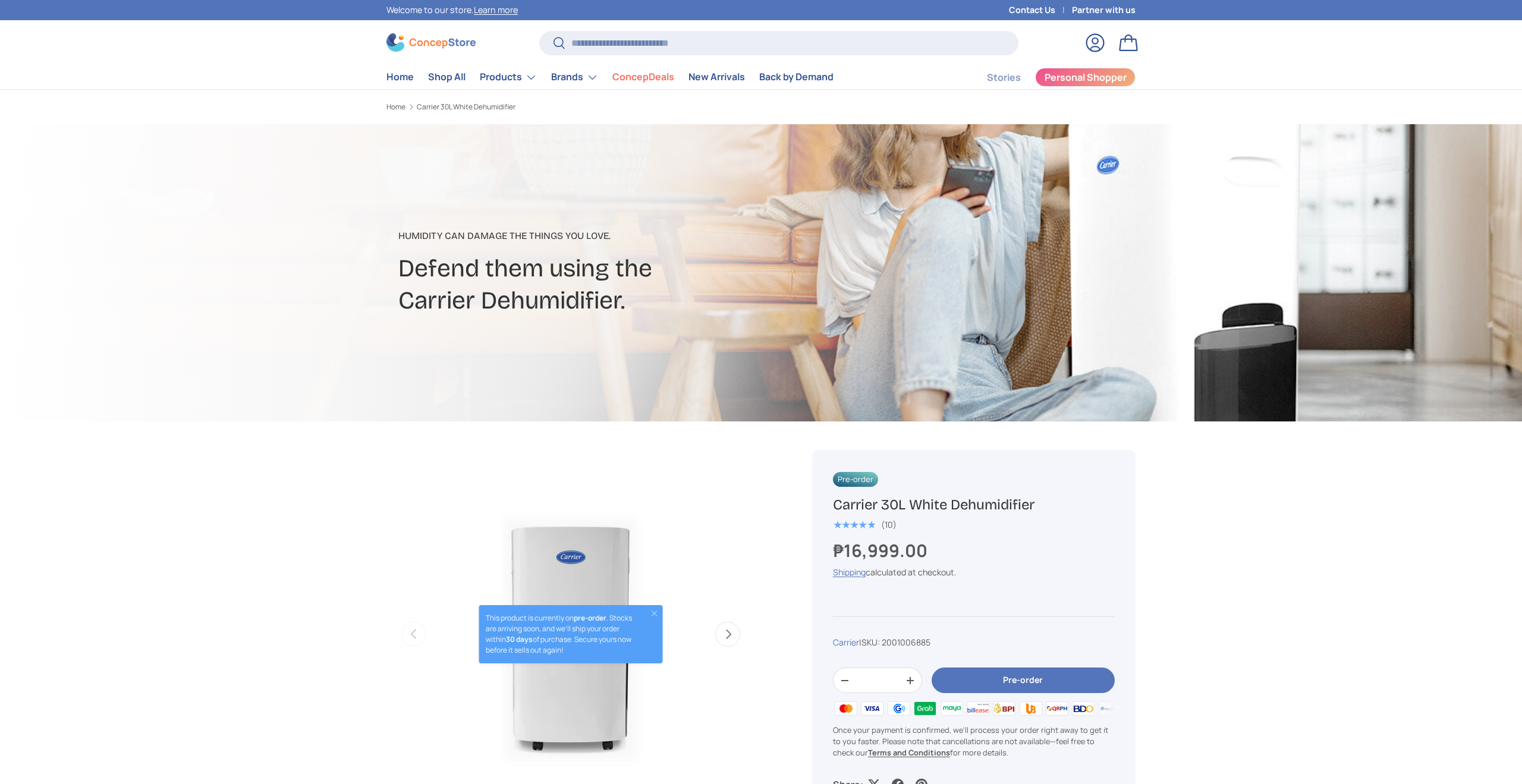
scroll to position [179, 0]
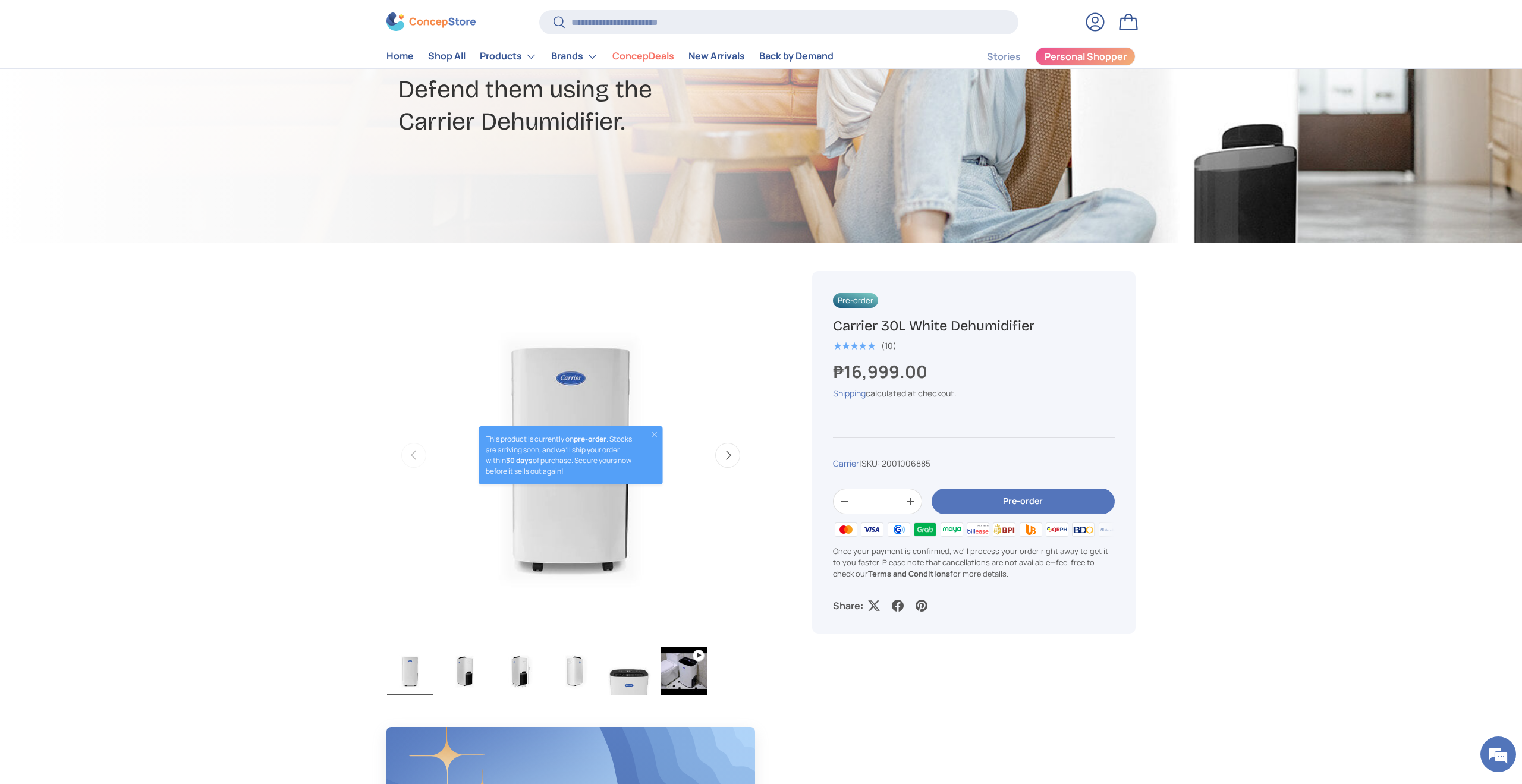
click at [654, 435] on button "Close" at bounding box center [654, 434] width 9 height 9
click at [1022, 500] on button "Pre-order" at bounding box center [1023, 502] width 183 height 26
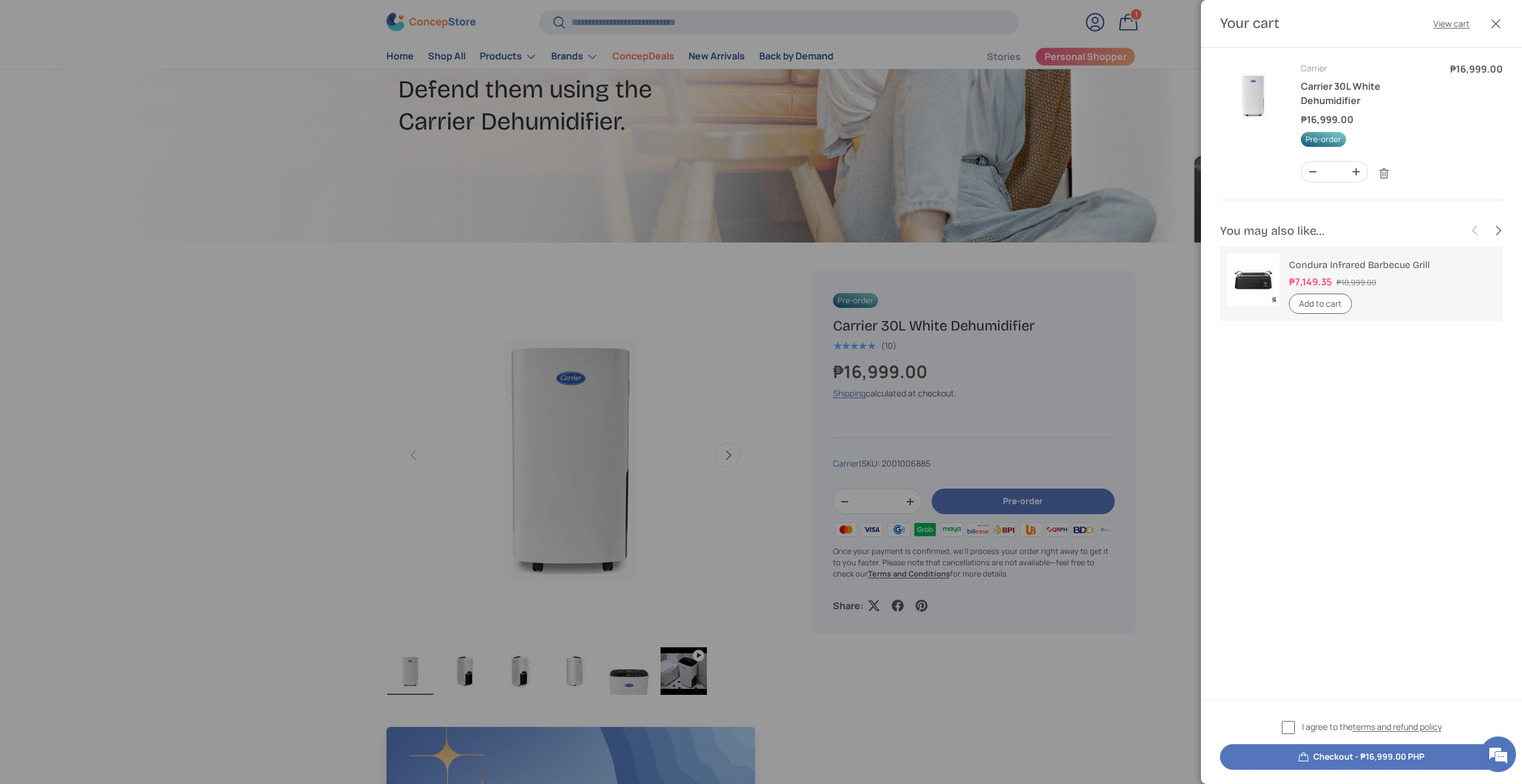
scroll to position [0, 0]
click at [1352, 757] on button "Checkout - ₱16,999.00 PHP" at bounding box center [1362, 757] width 283 height 26
click at [1289, 729] on label "I agree to the terms and refund policy" at bounding box center [1362, 726] width 160 height 14
click at [1308, 753] on button "Checkout - ₱16,999.00 PHP" at bounding box center [1362, 757] width 283 height 26
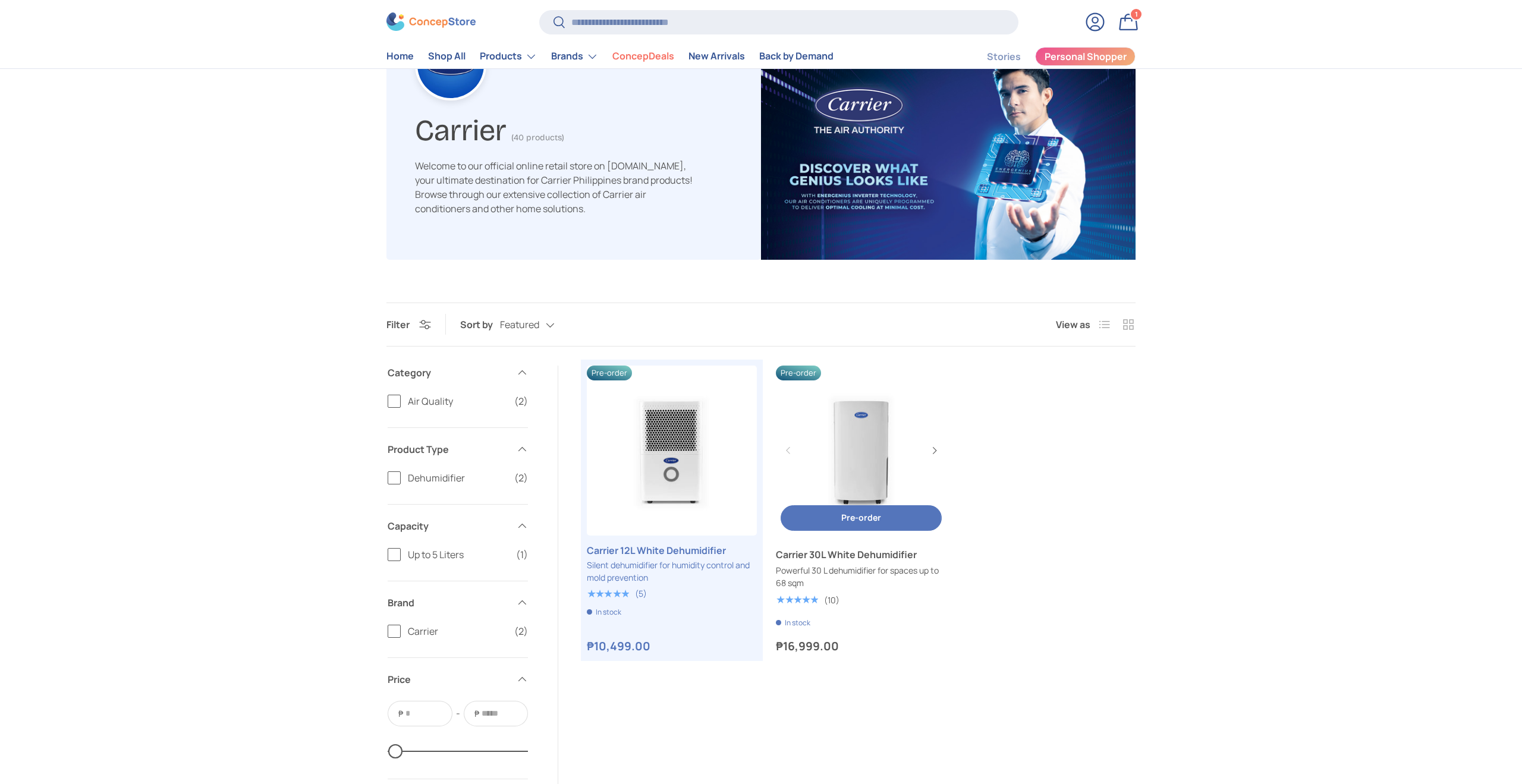
scroll to position [108, 0]
click at [877, 455] on link "Carrier 30L White Dehumidifier" at bounding box center [861, 449] width 170 height 170
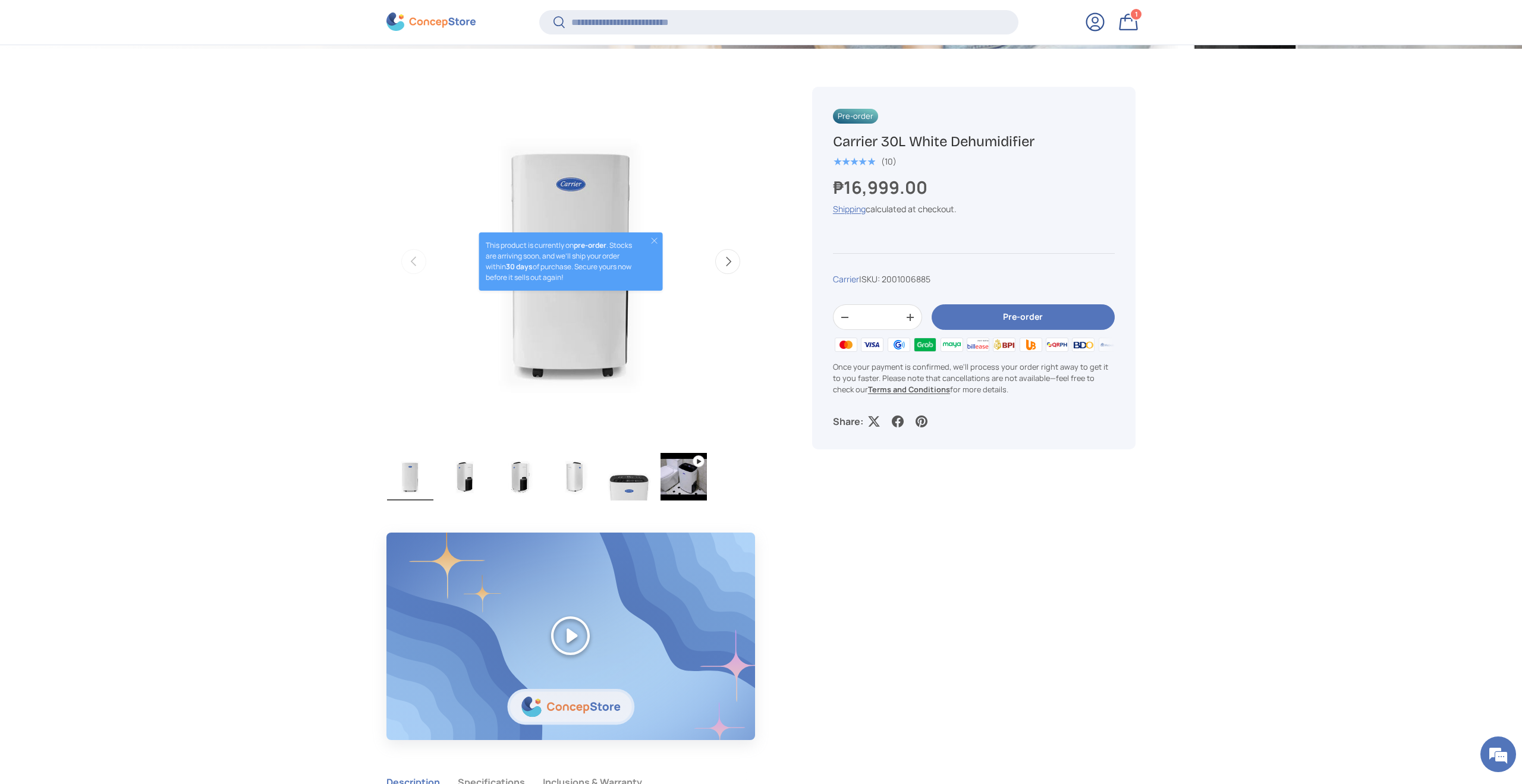
scroll to position [817, 0]
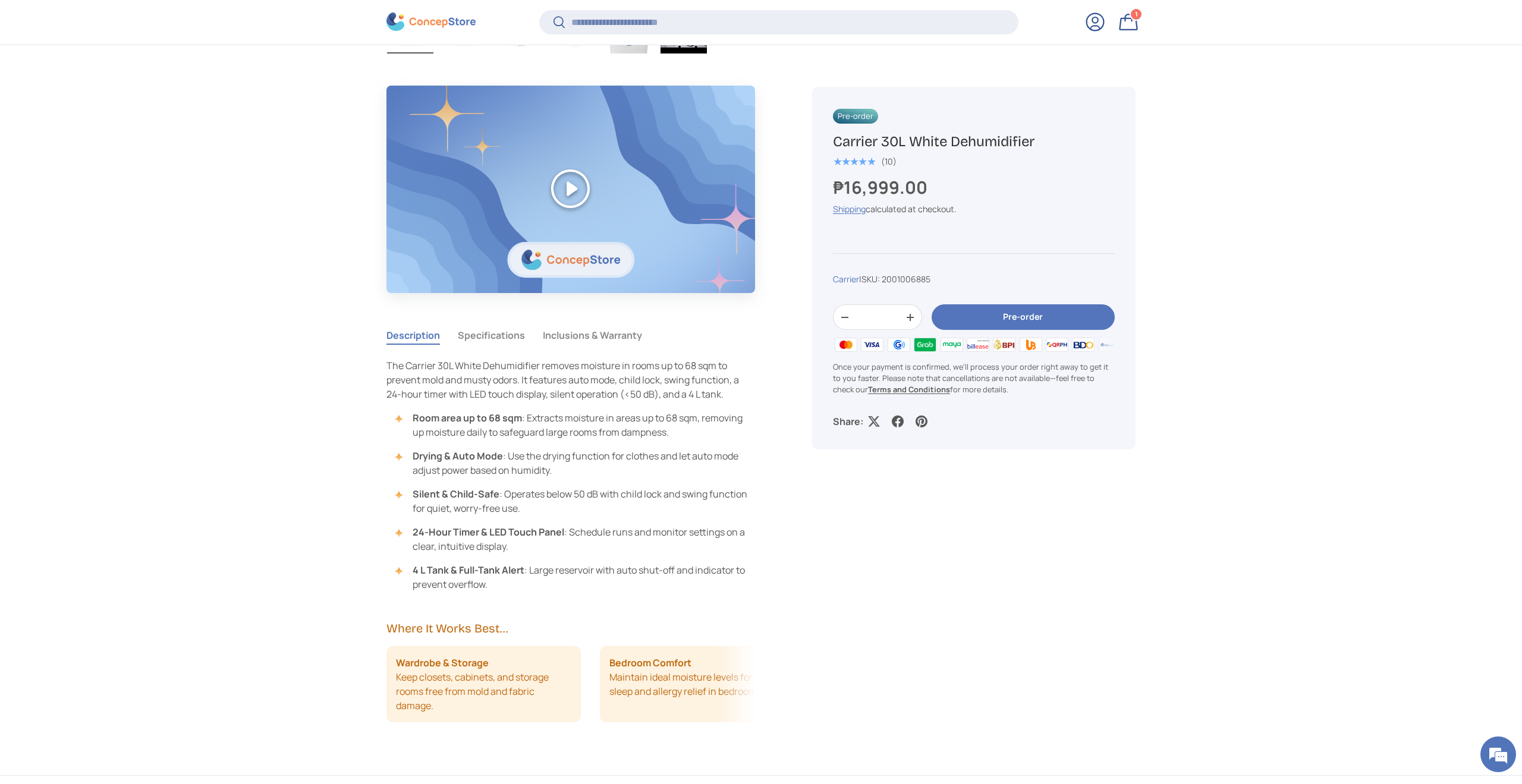
click at [490, 337] on button "Specifications" at bounding box center [491, 335] width 67 height 27
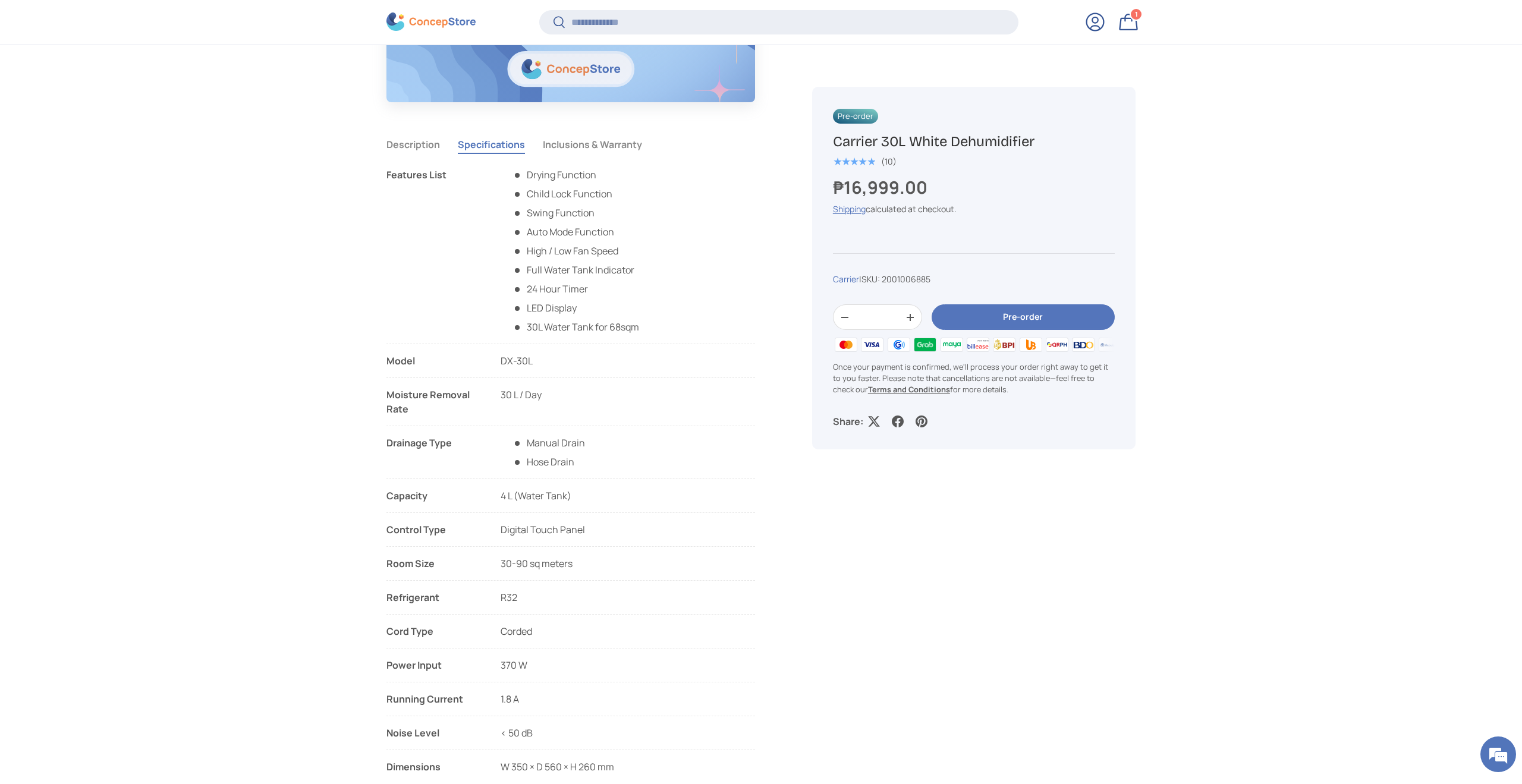
scroll to position [1005, 0]
click at [544, 467] on span "Hose Drain" at bounding box center [543, 465] width 62 height 13
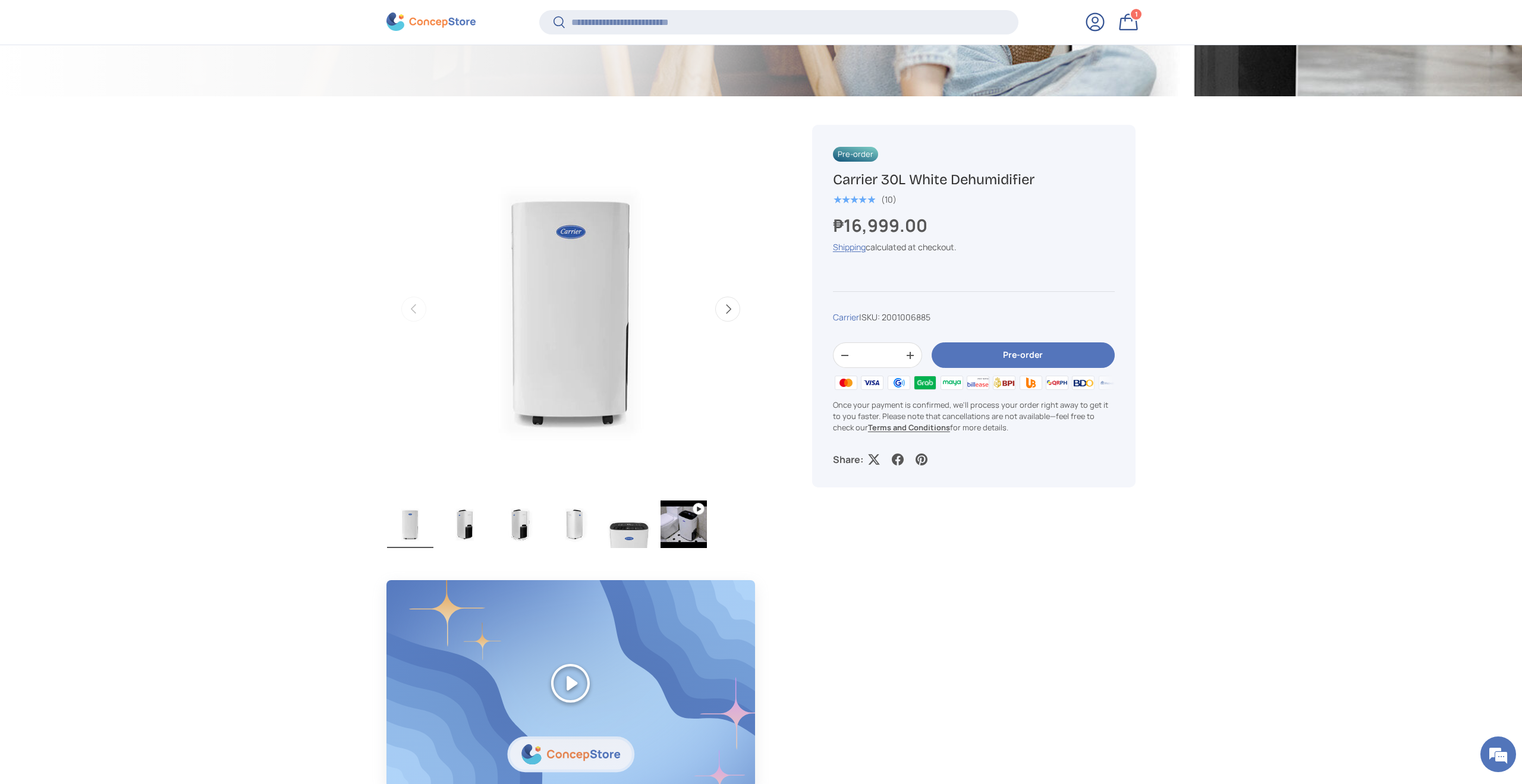
scroll to position [470, 0]
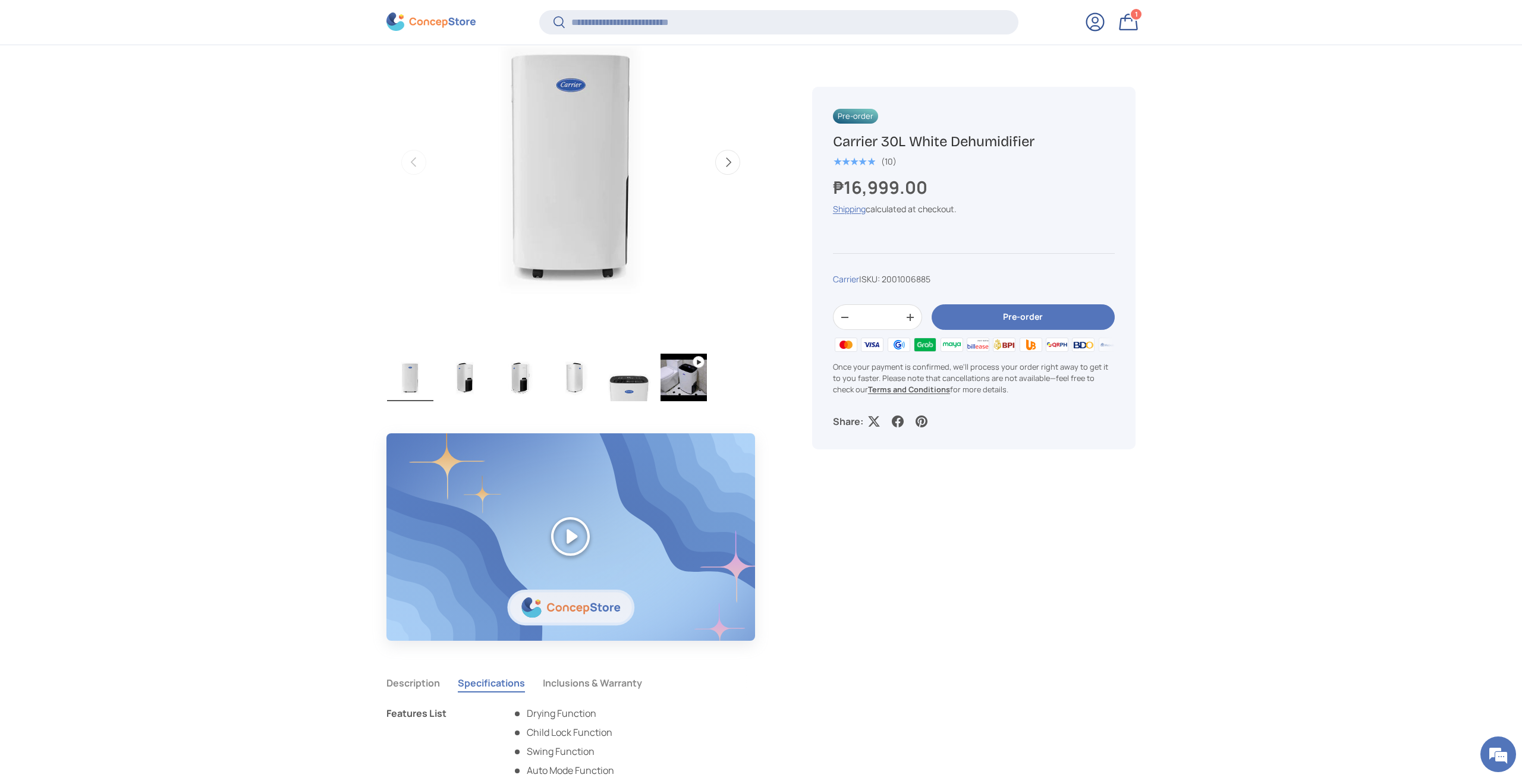
click at [679, 381] on img "Gallery Viewer" at bounding box center [683, 377] width 46 height 48
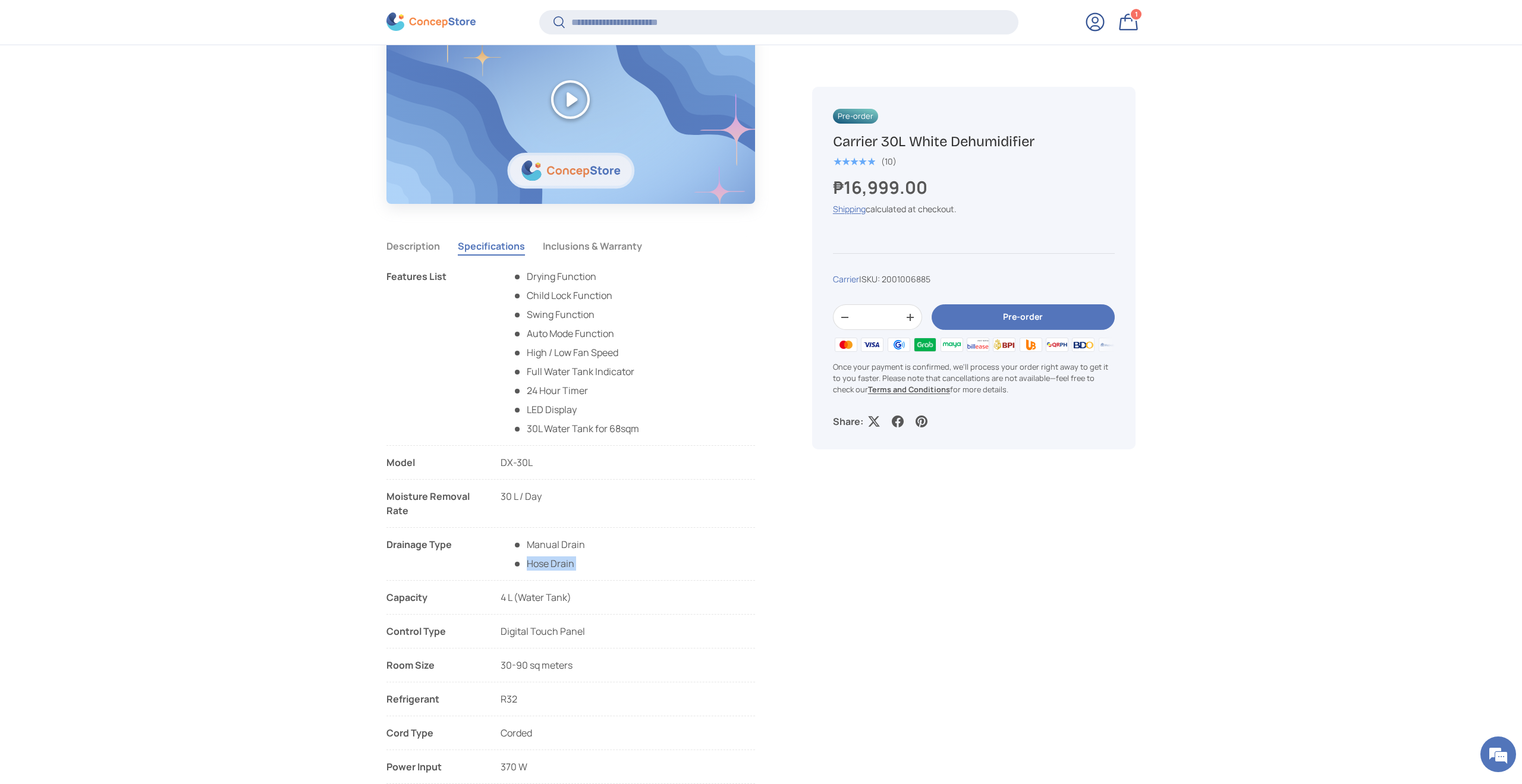
scroll to position [939, 0]
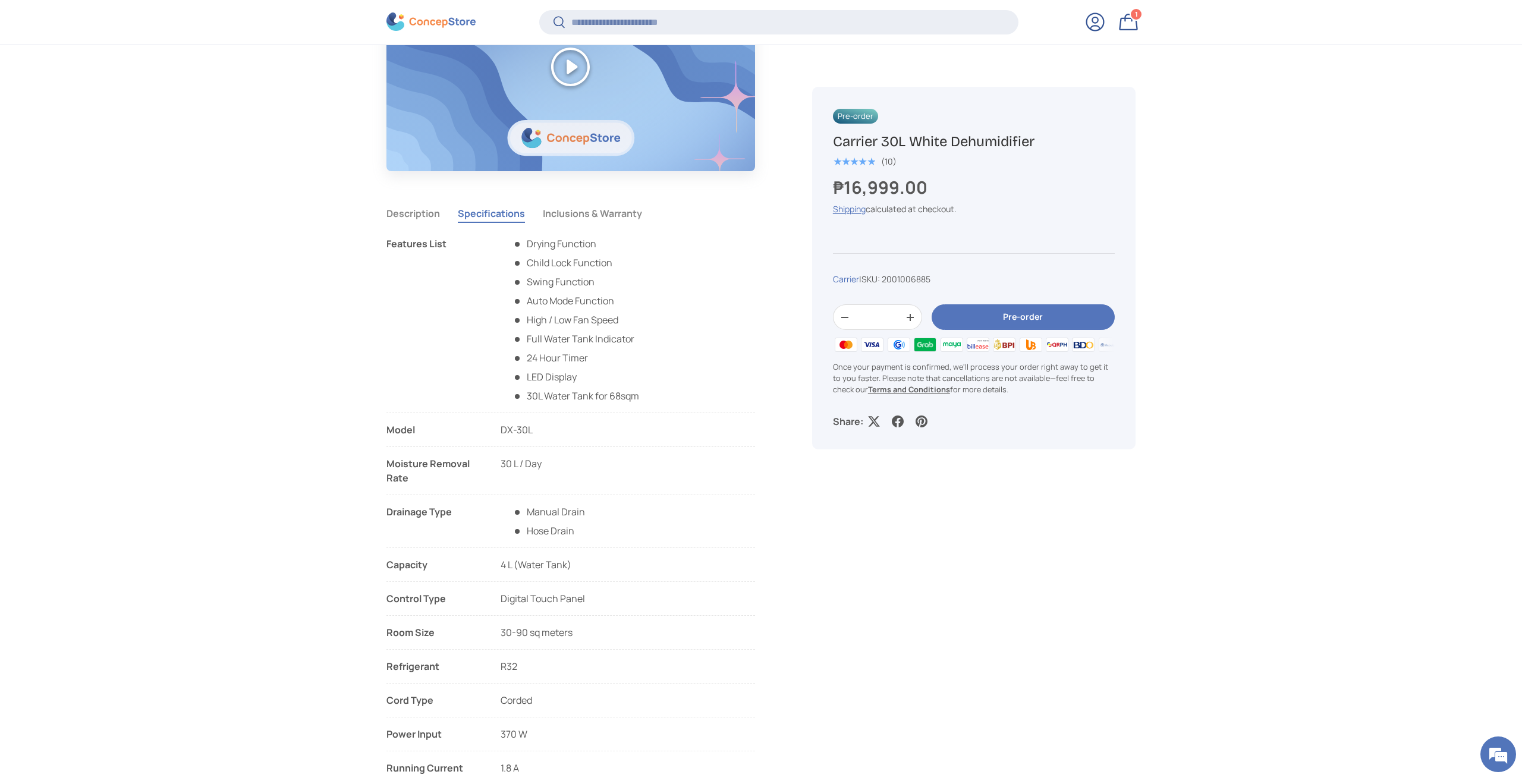
click at [825, 443] on div "Pre-order Carrier 30L White Dehumidifier ★★★★★ (10) ₱16,999.00 Unit price / Una…" at bounding box center [974, 268] width 323 height 363
